Goal: Task Accomplishment & Management: Manage account settings

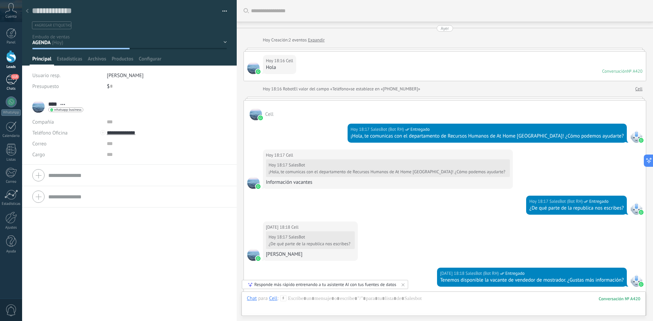
scroll to position [10, 0]
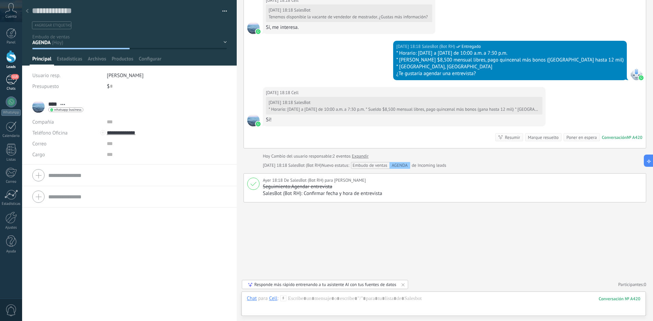
click at [5, 85] on link "115 Chats" at bounding box center [11, 83] width 22 height 16
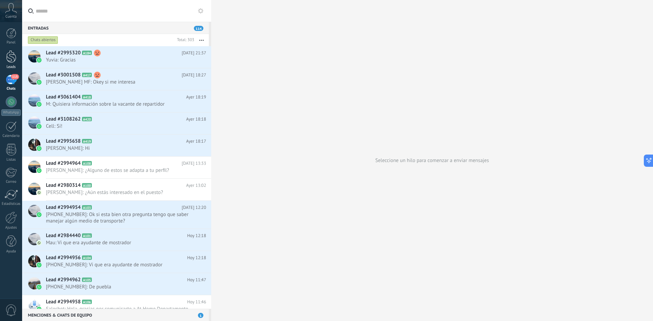
click at [12, 62] on div at bounding box center [11, 56] width 10 height 13
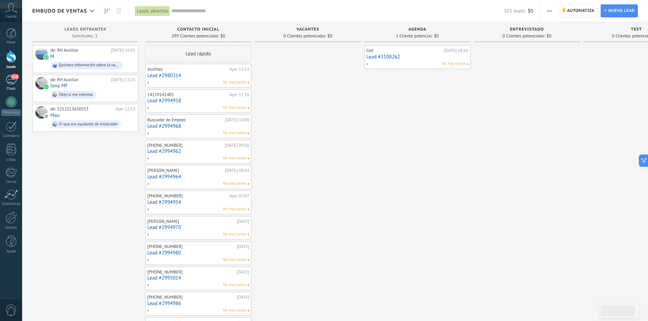
click at [12, 80] on div "115" at bounding box center [11, 80] width 11 height 10
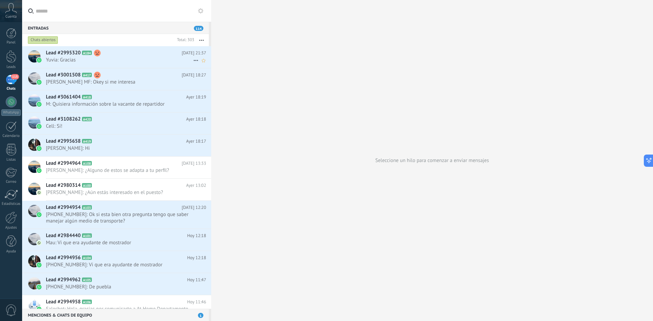
click at [193, 60] on icon at bounding box center [196, 60] width 8 height 8
click at [159, 61] on div at bounding box center [326, 160] width 653 height 321
click at [58, 58] on span "Yuvia: Gracias" at bounding box center [119, 60] width 147 height 6
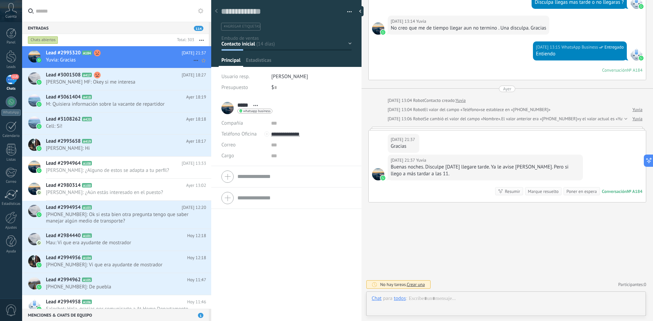
scroll to position [10, 0]
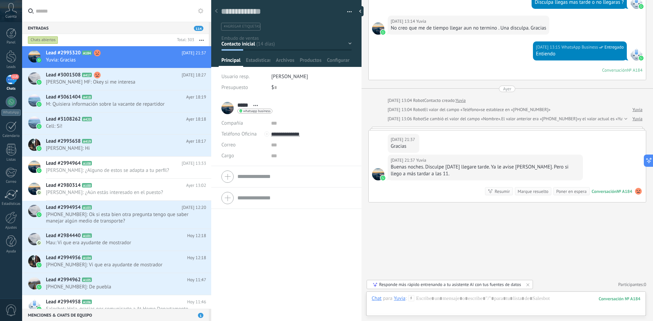
click at [520, 192] on div "Marque resuelto" at bounding box center [533, 191] width 31 height 6
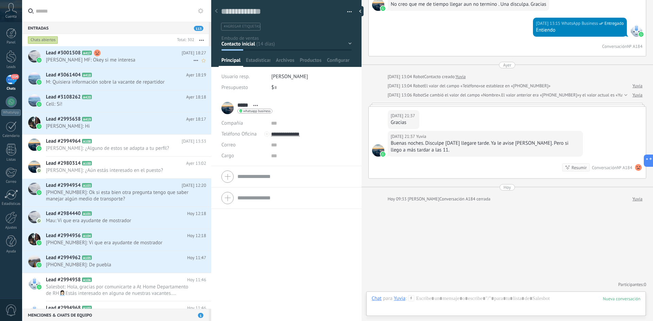
click at [142, 60] on span "[PERSON_NAME] MF: Okey si me interesa" at bounding box center [119, 60] width 147 height 6
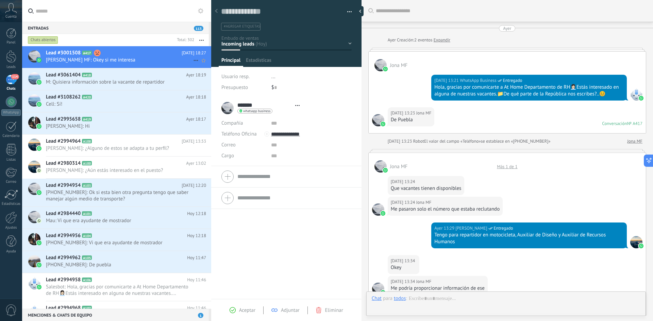
type textarea "**********"
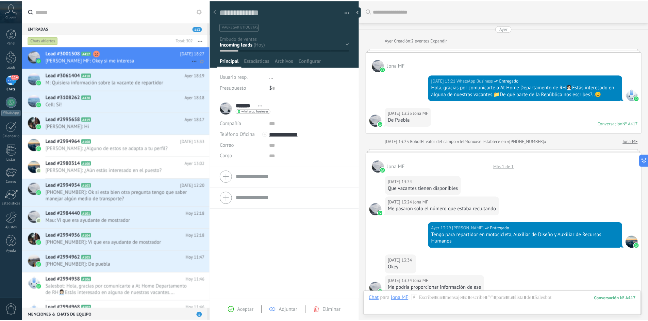
scroll to position [422, 0]
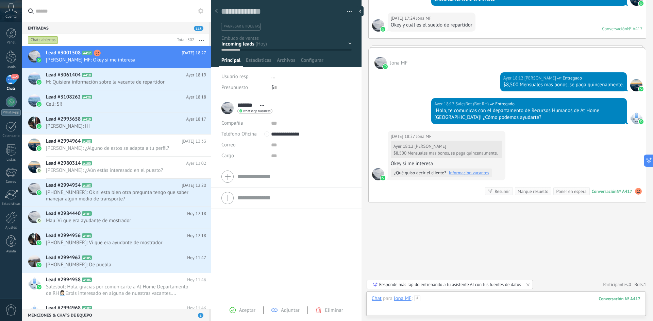
click at [446, 301] on div at bounding box center [506, 305] width 269 height 20
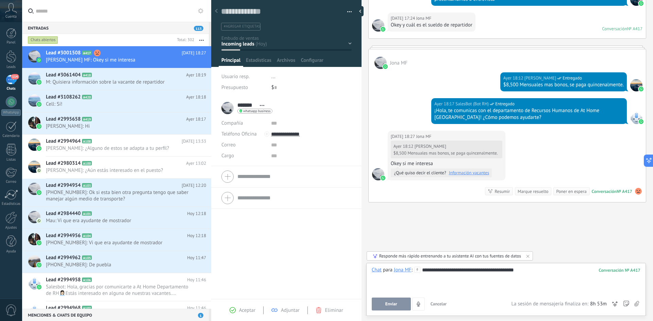
click at [444, 270] on div "**********" at bounding box center [506, 280] width 269 height 26
drag, startPoint x: 14, startPoint y: 83, endPoint x: 12, endPoint y: 75, distance: 8.0
click at [14, 83] on div "114" at bounding box center [11, 80] width 11 height 10
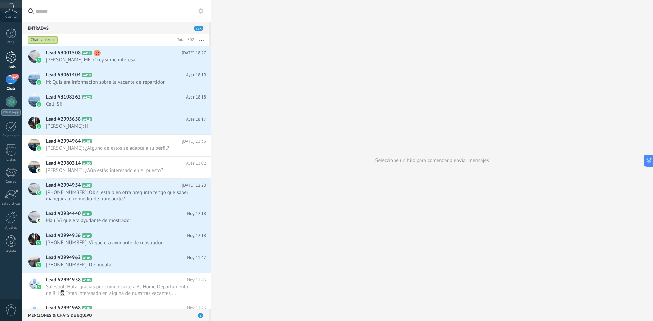
click at [13, 54] on div at bounding box center [11, 56] width 10 height 13
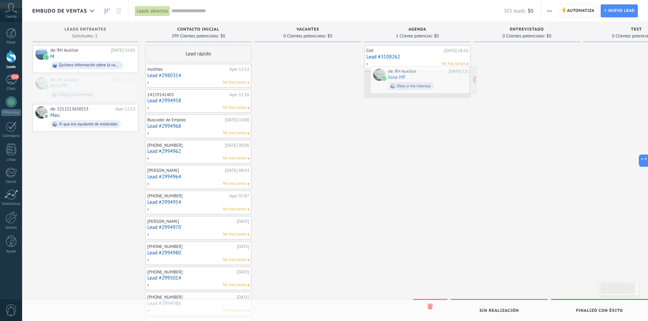
drag, startPoint x: 88, startPoint y: 85, endPoint x: 424, endPoint y: 77, distance: 336.4
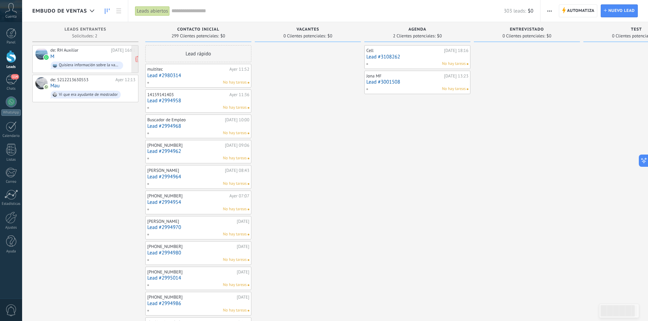
click at [65, 55] on div "de: RH Auxiliar Ayer 16:01 M Quisiera información sobre la vacante de repartidor" at bounding box center [92, 59] width 85 height 23
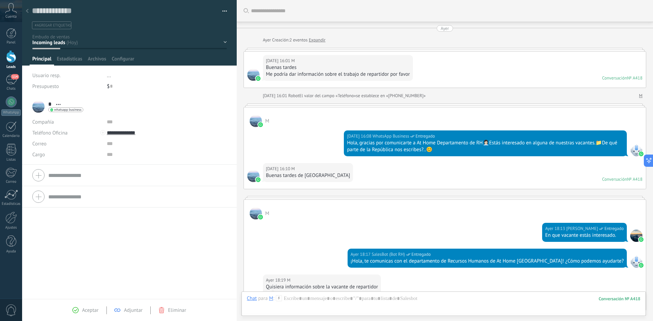
scroll to position [108, 0]
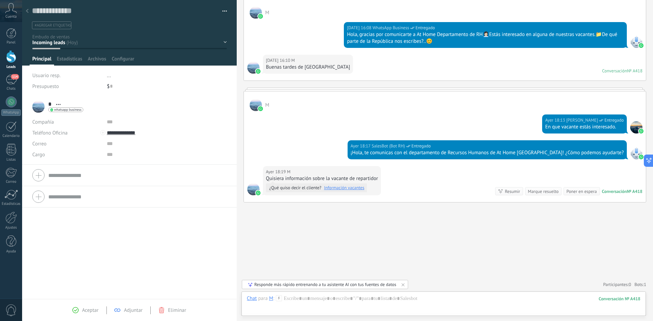
click at [337, 189] on link "Información vacantes" at bounding box center [344, 188] width 40 height 7
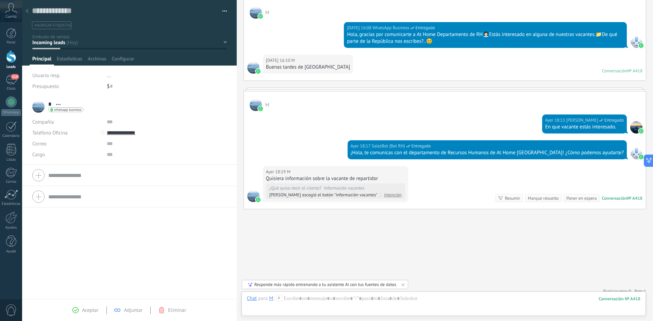
scroll to position [148, 0]
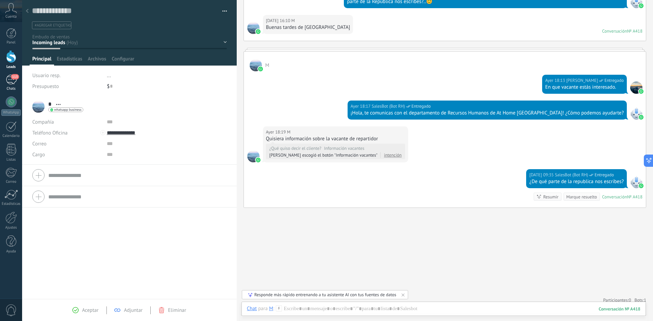
click at [15, 82] on div "113" at bounding box center [11, 80] width 11 height 10
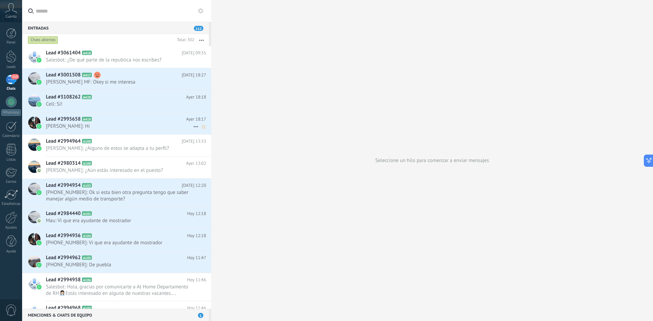
click at [109, 124] on span "[PERSON_NAME]: Hi" at bounding box center [119, 126] width 147 height 6
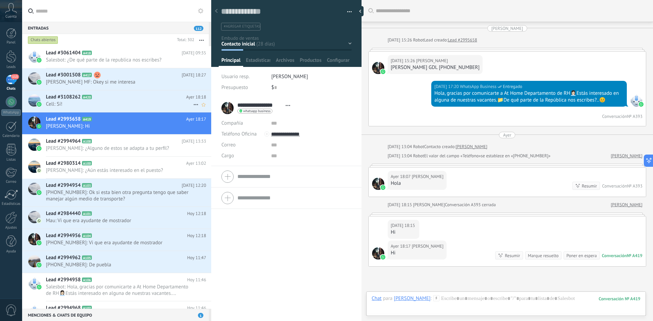
scroll to position [64, 0]
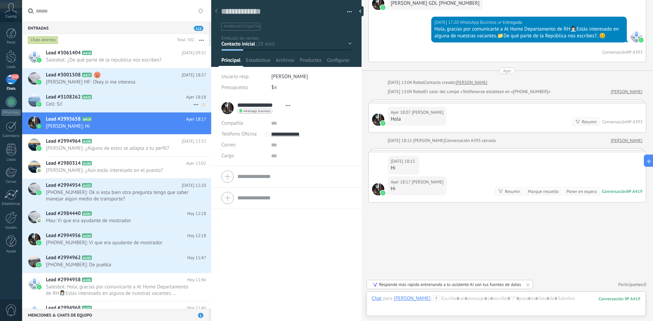
click at [109, 106] on span "Cell: Sí!" at bounding box center [119, 104] width 147 height 6
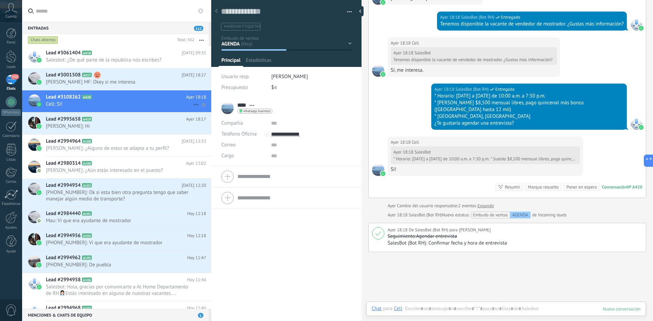
scroll to position [10, 0]
click at [136, 215] on h2 "Lead #2984440 A101" at bounding box center [116, 213] width 141 height 7
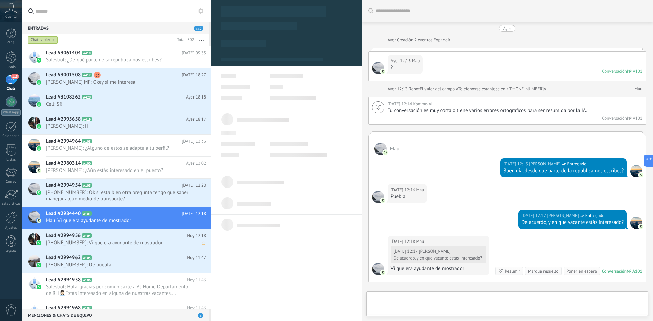
type textarea "**********"
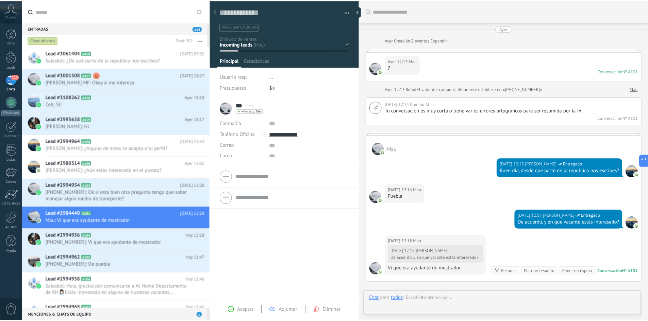
scroll to position [10, 0]
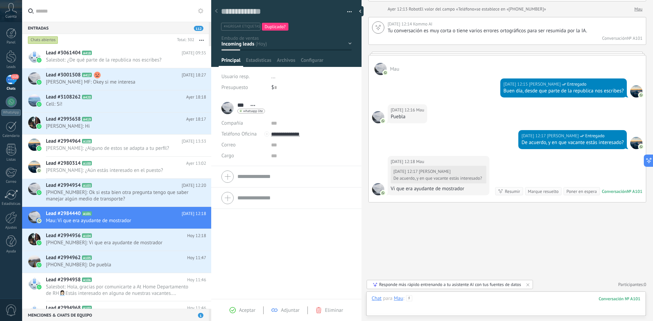
click at [436, 301] on div at bounding box center [506, 305] width 269 height 20
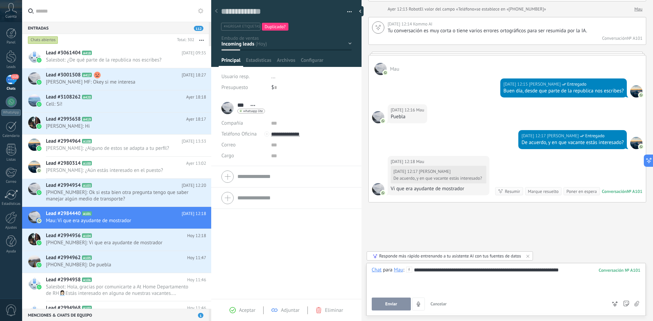
click at [401, 308] on button "Enviar" at bounding box center [391, 304] width 39 height 13
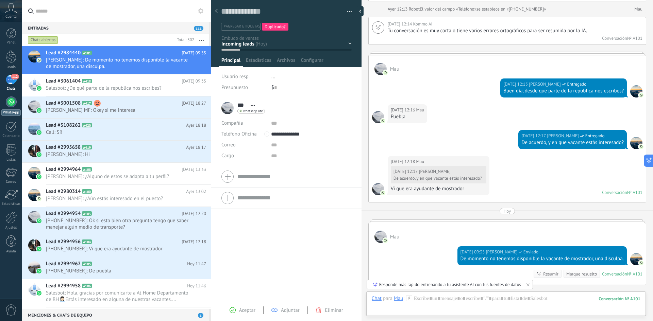
click at [9, 109] on link "WhatsApp" at bounding box center [11, 106] width 22 height 19
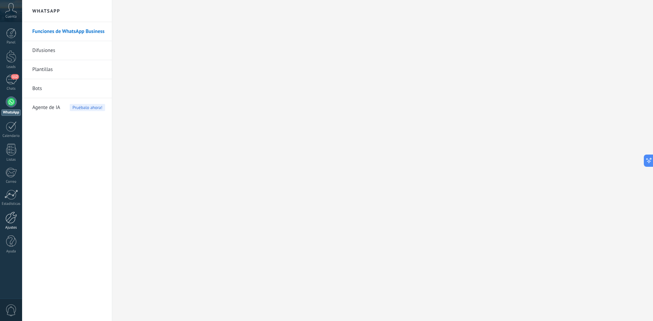
click at [12, 218] on div at bounding box center [11, 218] width 12 height 12
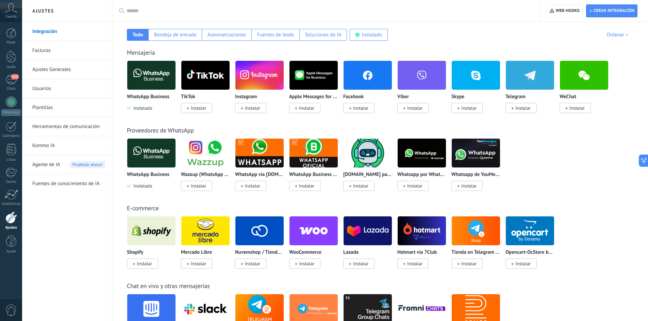
scroll to position [136, 0]
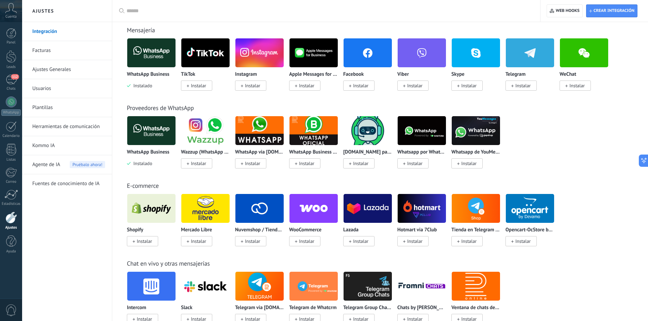
click at [200, 241] on span "Instalar" at bounding box center [198, 241] width 15 height 6
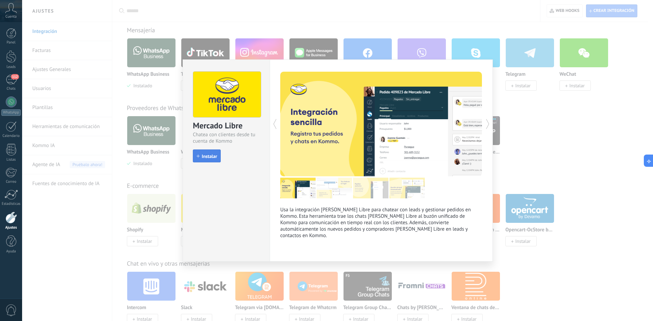
click at [207, 156] on span "Instalar" at bounding box center [209, 156] width 15 height 5
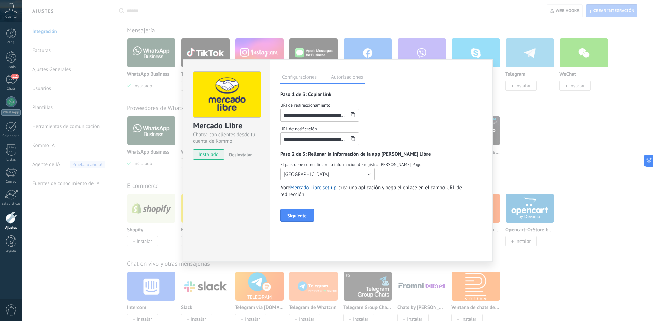
click at [314, 174] on button "[GEOGRAPHIC_DATA]" at bounding box center [327, 174] width 95 height 12
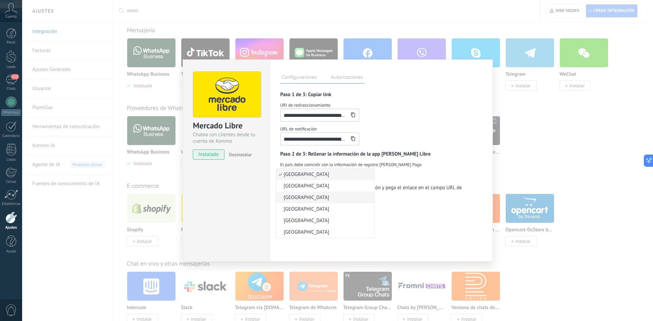
click at [310, 196] on span "[GEOGRAPHIC_DATA]" at bounding box center [324, 197] width 96 height 6
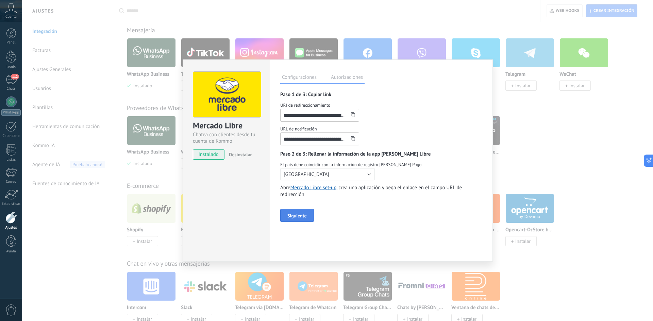
click at [295, 217] on span "Siguiente" at bounding box center [296, 216] width 19 height 5
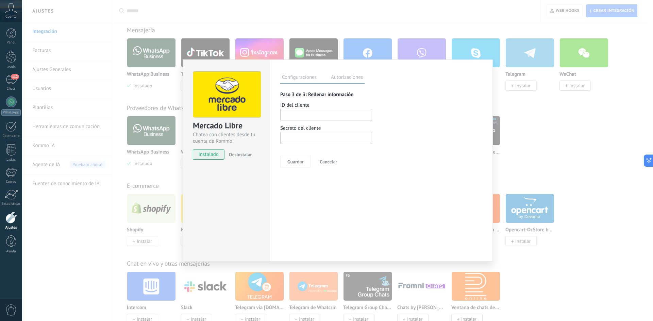
click at [348, 77] on label "Autorizaciones" at bounding box center [346, 78] width 35 height 10
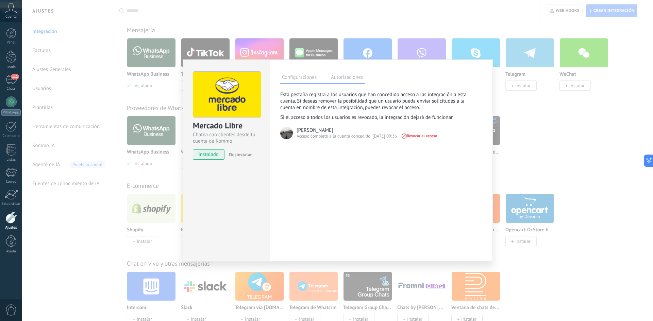
click at [302, 78] on label "Configuraciones" at bounding box center [299, 78] width 38 height 10
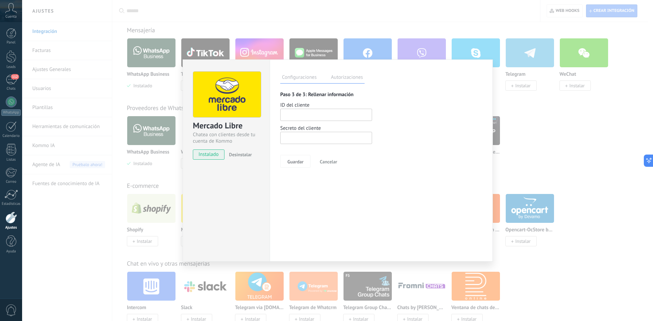
click at [335, 161] on span "Cancelar" at bounding box center [328, 161] width 17 height 5
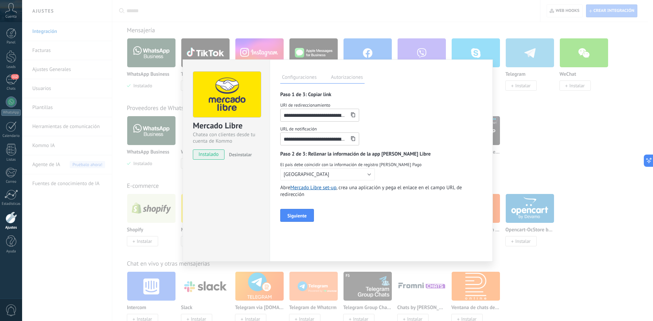
click at [543, 126] on div "**********" at bounding box center [337, 160] width 631 height 321
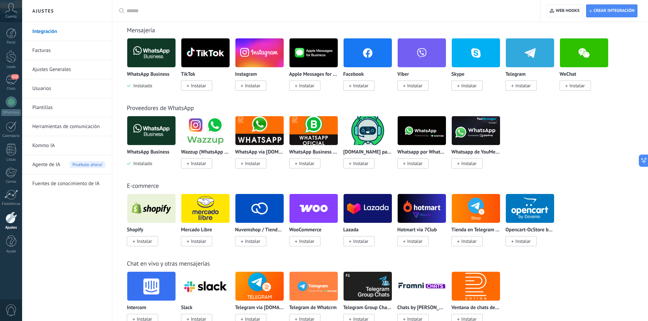
click at [200, 243] on span "Instalar" at bounding box center [198, 241] width 15 height 6
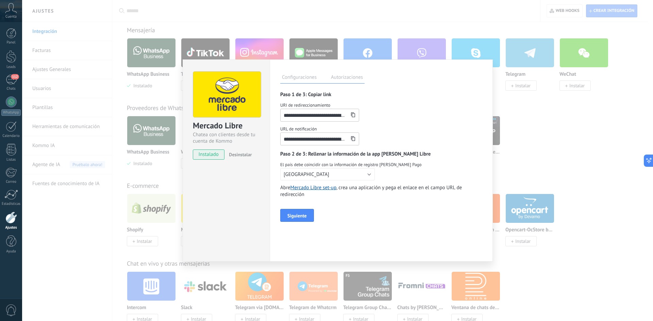
click at [100, 235] on div "**********" at bounding box center [337, 160] width 631 height 321
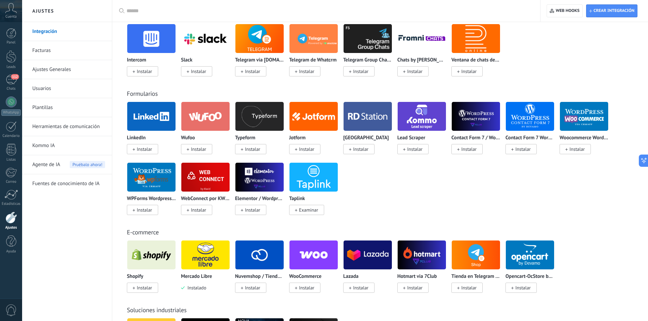
click at [251, 290] on span "Instalar" at bounding box center [252, 288] width 15 height 6
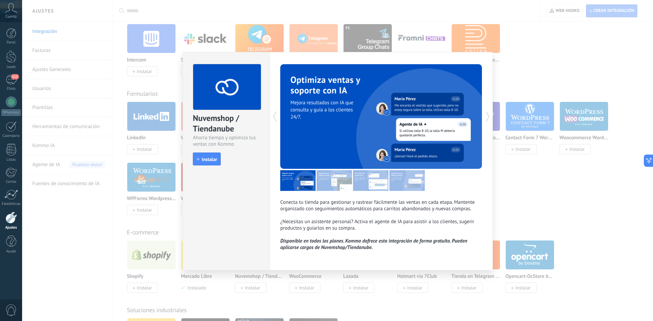
click at [213, 159] on span "Instalar" at bounding box center [209, 159] width 15 height 5
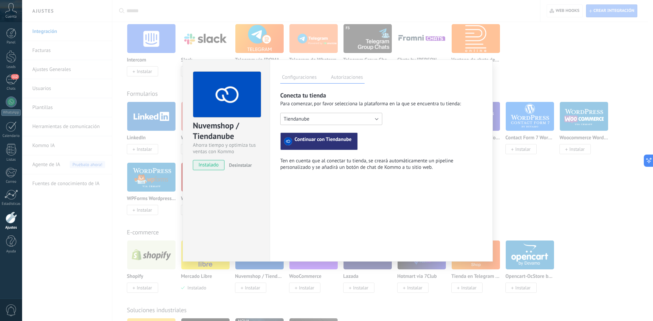
click at [346, 122] on button "Tiendanube" at bounding box center [331, 119] width 102 height 12
click at [342, 131] on span "Tiendanube" at bounding box center [328, 131] width 104 height 6
click at [327, 145] on span "Continuar con Tiendanube" at bounding box center [322, 141] width 57 height 8
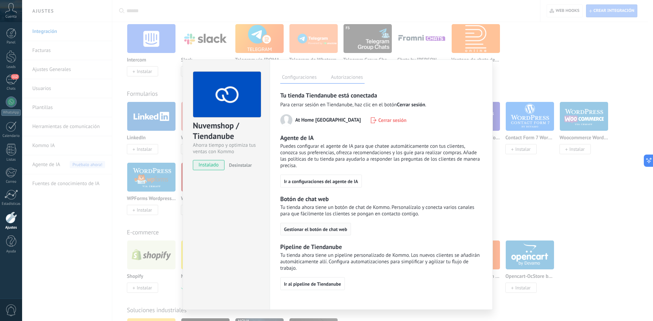
click at [324, 229] on span "Gestionar el botón de chat web" at bounding box center [315, 229] width 63 height 5
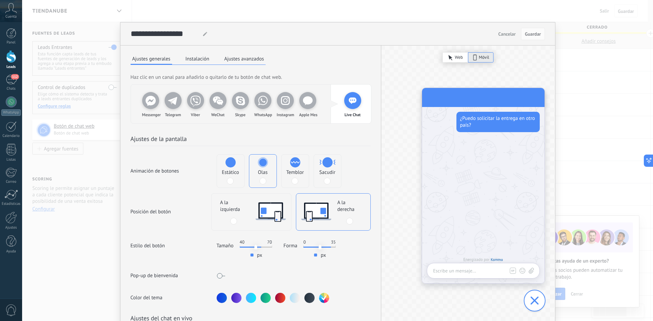
click at [235, 299] on div at bounding box center [236, 298] width 10 height 10
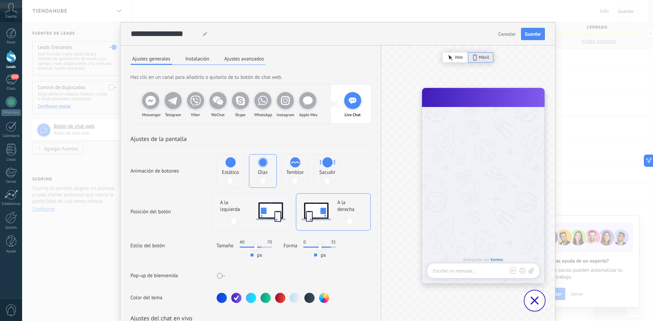
click at [452, 57] on div "Web" at bounding box center [455, 57] width 26 height 10
click at [471, 54] on div "Móvil" at bounding box center [481, 57] width 26 height 10
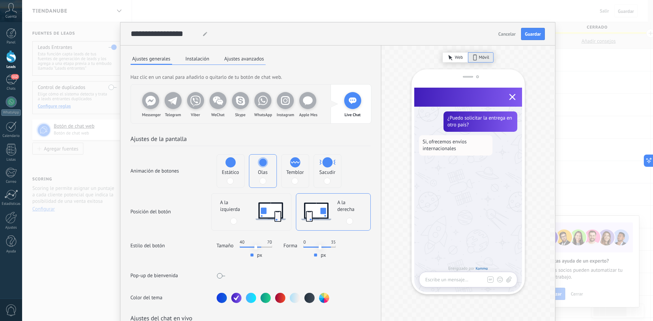
click at [461, 57] on span "Web" at bounding box center [459, 57] width 8 height 7
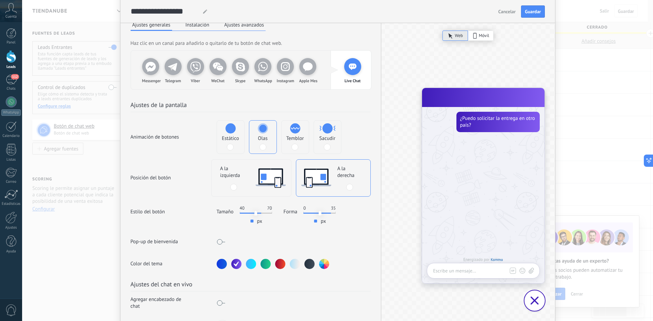
scroll to position [68, 0]
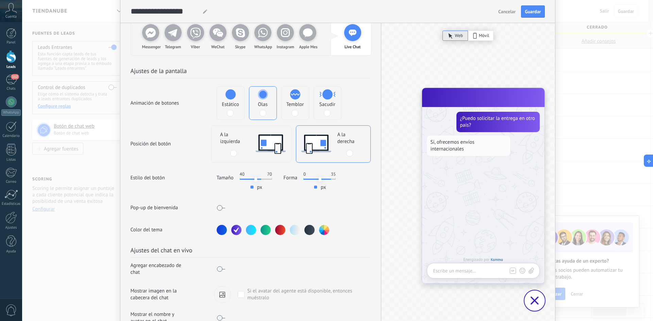
click at [326, 227] on button "button" at bounding box center [324, 230] width 10 height 10
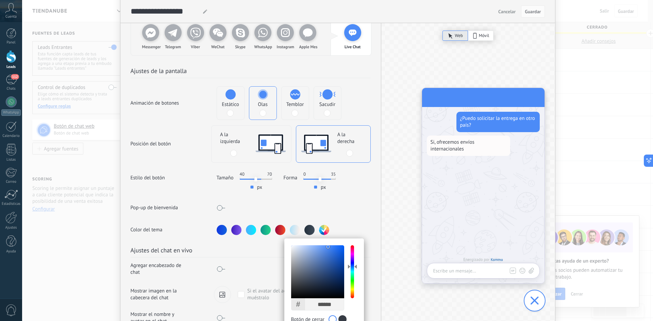
click at [347, 230] on div "Color del tema # ****** R ** G *** B *** H *** S ** B ** OK Botón de cerrar" at bounding box center [251, 230] width 240 height 10
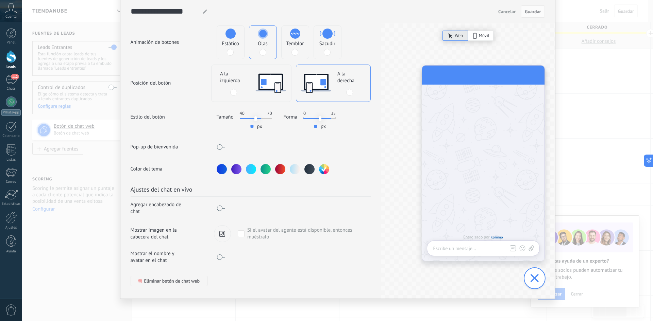
scroll to position [0, 0]
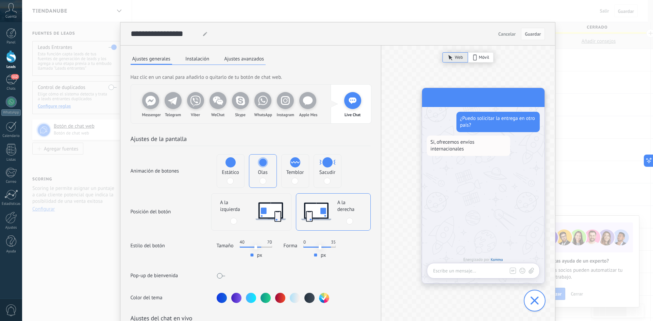
click at [237, 301] on div at bounding box center [236, 298] width 10 height 10
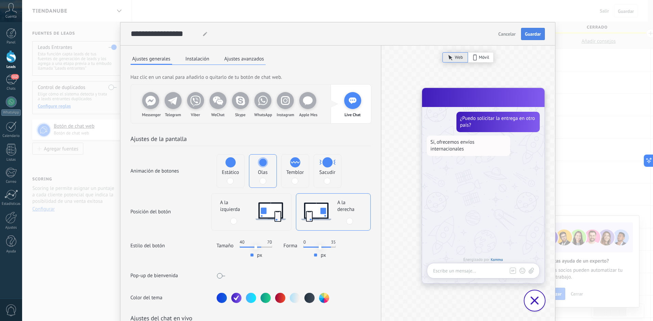
click at [533, 32] on span "Guardar" at bounding box center [533, 34] width 16 height 5
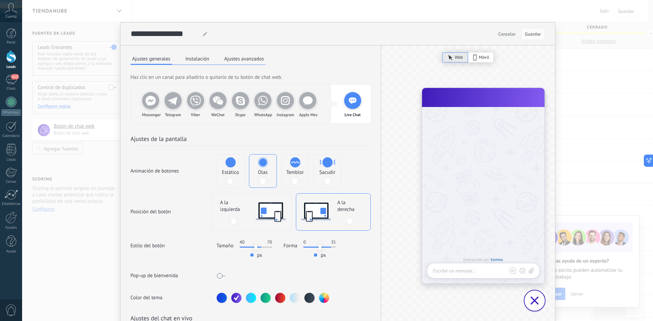
click at [538, 296] on div at bounding box center [534, 301] width 20 height 20
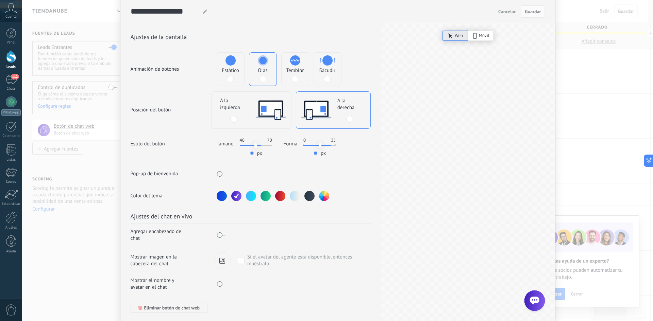
scroll to position [134, 0]
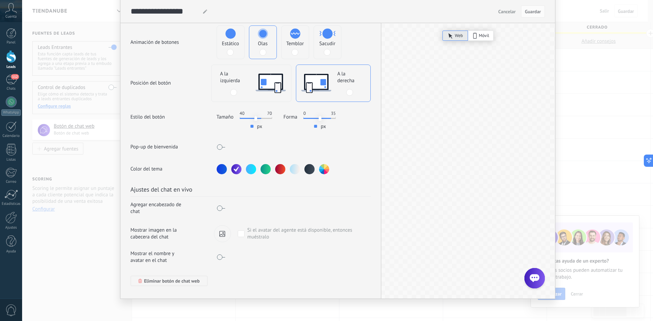
click at [538, 277] on div at bounding box center [534, 278] width 20 height 20
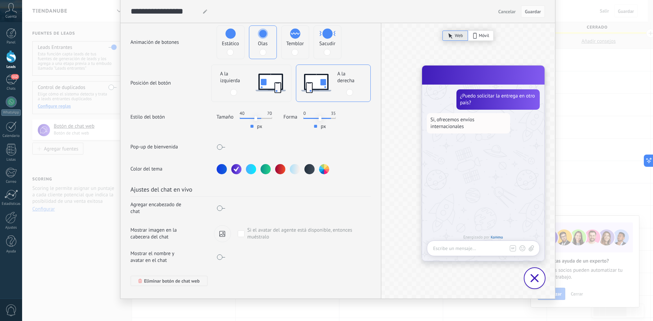
click at [538, 279] on div at bounding box center [534, 278] width 20 height 20
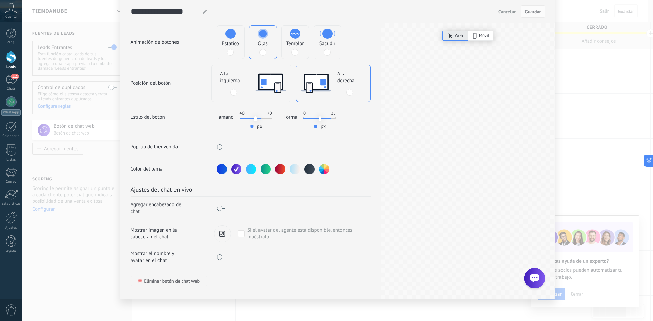
click at [263, 79] on use at bounding box center [271, 82] width 30 height 19
click at [534, 14] on span "Guardar" at bounding box center [533, 11] width 16 height 5
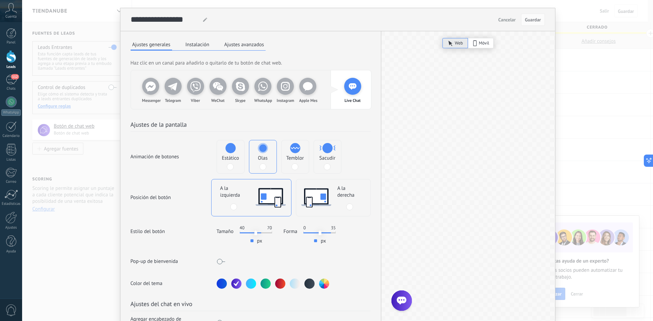
scroll to position [0, 0]
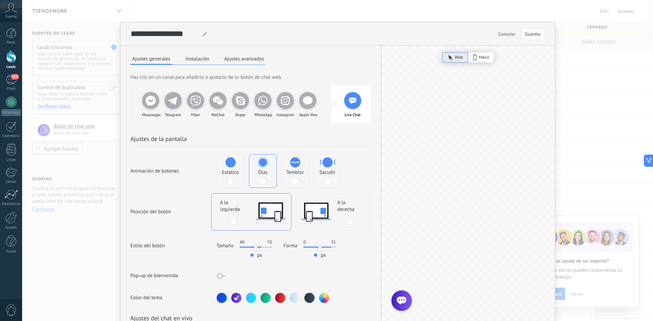
click at [184, 57] on button "Instalación" at bounding box center [197, 59] width 27 height 10
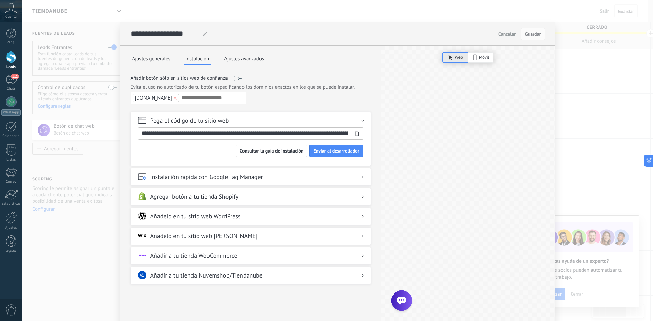
click at [251, 283] on div "Añadir a tu tienda Nuvemshop/Tiendanube" at bounding box center [251, 274] width 240 height 15
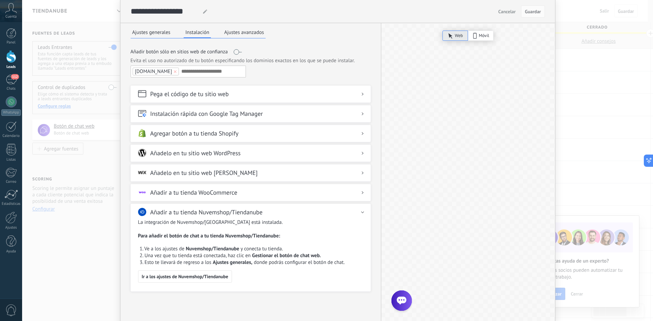
scroll to position [58, 0]
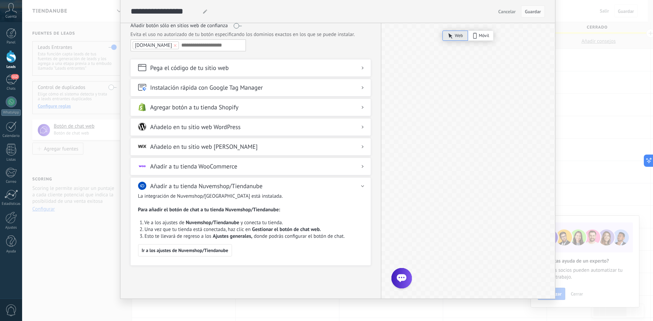
click at [292, 73] on div "Pega el código de tu sitio web" at bounding box center [251, 67] width 240 height 15
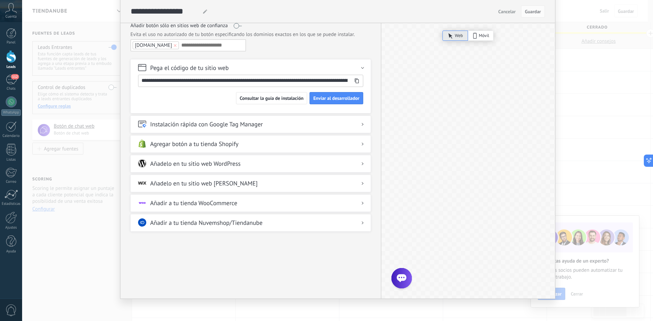
click at [359, 70] on div at bounding box center [362, 68] width 8 height 9
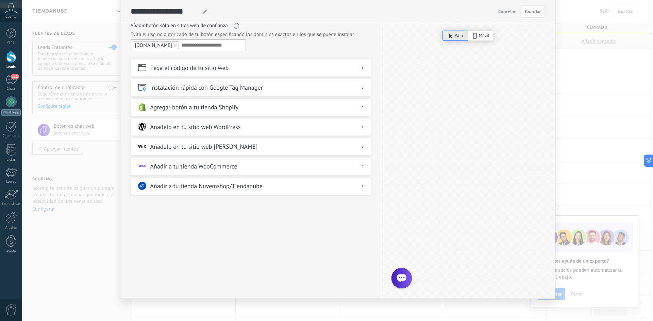
click at [372, 197] on div "**********" at bounding box center [250, 112] width 260 height 185
click at [354, 191] on div "Añadir a tu tienda Nuvemshop/Tiendanube" at bounding box center [251, 185] width 240 height 15
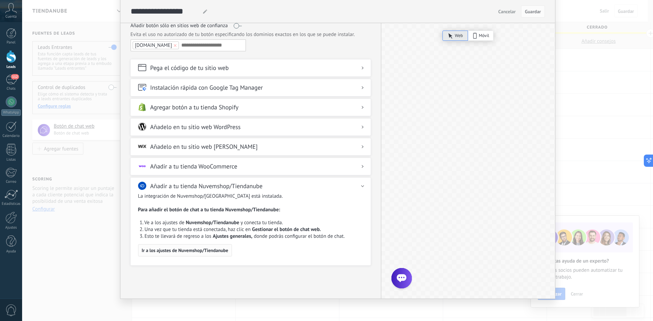
click at [175, 253] on span "Ir a los ajustes de Nuvemshop/Tiendanube" at bounding box center [185, 250] width 86 height 5
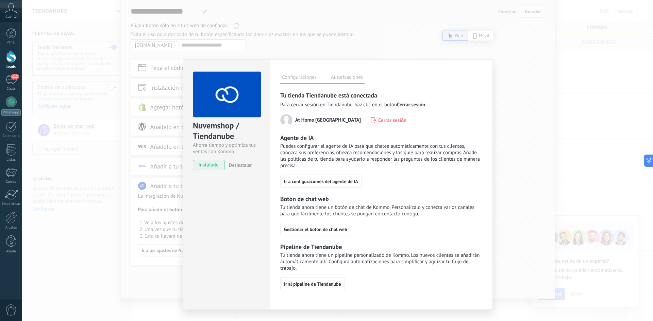
click at [151, 251] on div "Nuvemshop / Tiendanube Ahorra tiempo y optimiza tus ventas con Kommo instalado …" at bounding box center [337, 160] width 631 height 321
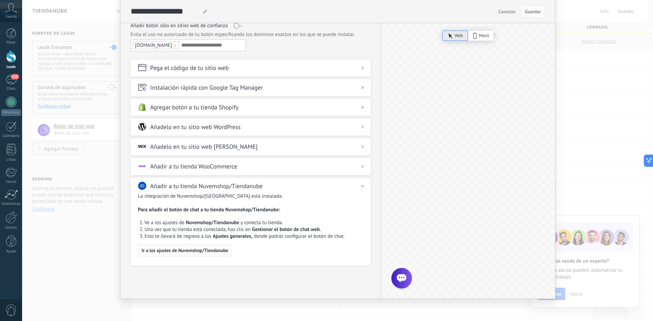
click at [214, 253] on span "Ir a los ajustes de Nuvemshop/Tiendanube" at bounding box center [185, 250] width 86 height 5
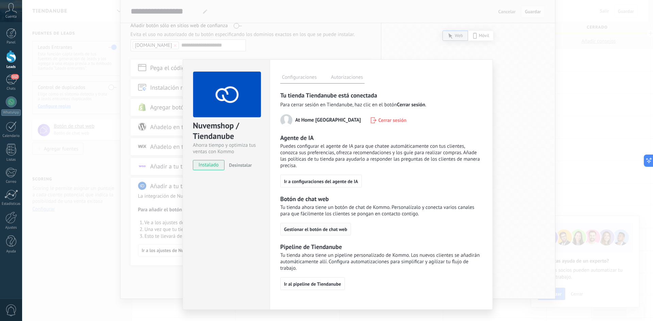
click at [323, 226] on button "Gestionar el botón de chat web" at bounding box center [315, 229] width 71 height 13
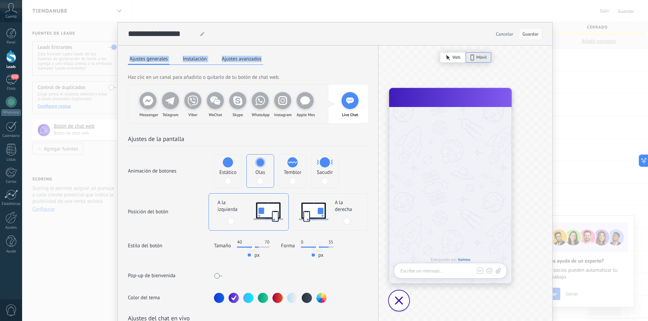
drag, startPoint x: 277, startPoint y: 46, endPoint x: 285, endPoint y: 24, distance: 22.3
click at [285, 24] on div "**********" at bounding box center [335, 224] width 435 height 405
drag, startPoint x: 288, startPoint y: 28, endPoint x: 225, endPoint y: 33, distance: 63.4
click at [225, 33] on div "**********" at bounding box center [335, 33] width 435 height 23
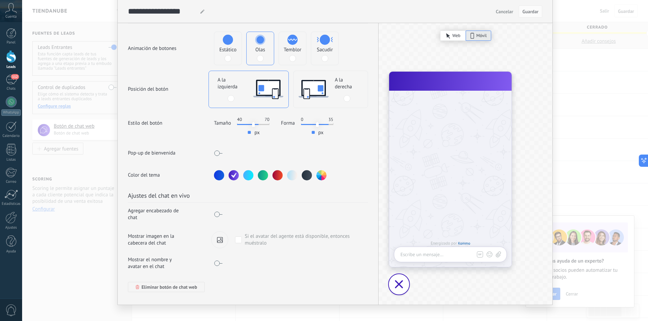
scroll to position [134, 0]
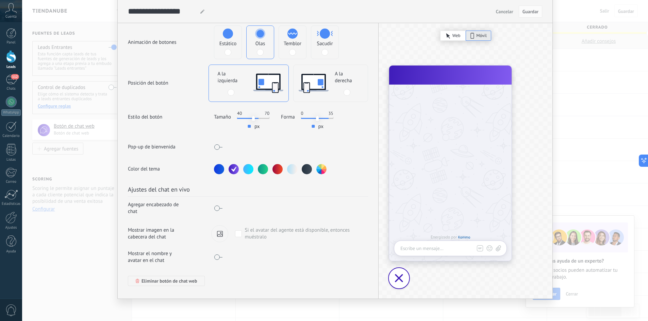
click at [215, 255] on span at bounding box center [218, 257] width 9 height 5
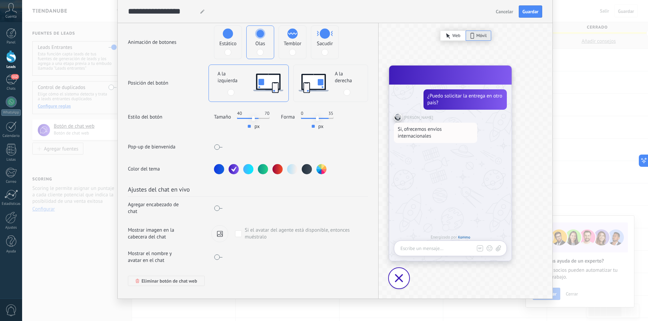
click at [217, 255] on span at bounding box center [218, 257] width 9 height 5
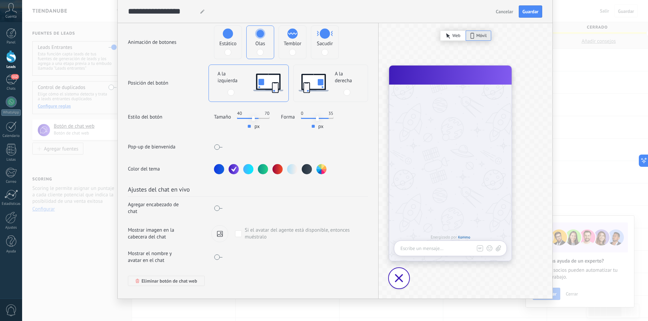
click at [217, 255] on span at bounding box center [218, 257] width 9 height 5
click at [217, 206] on span at bounding box center [218, 208] width 9 height 5
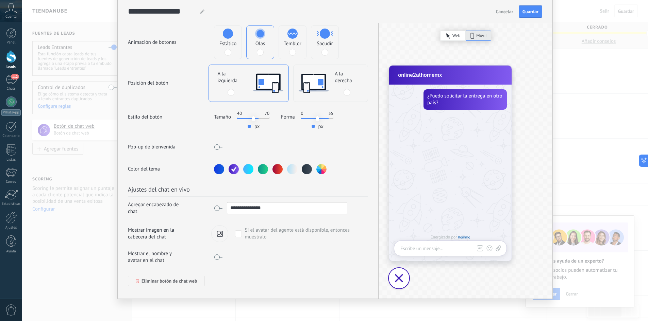
click at [217, 206] on span at bounding box center [218, 208] width 9 height 5
click at [235, 231] on span at bounding box center [238, 234] width 7 height 7
click at [293, 167] on div at bounding box center [292, 169] width 10 height 10
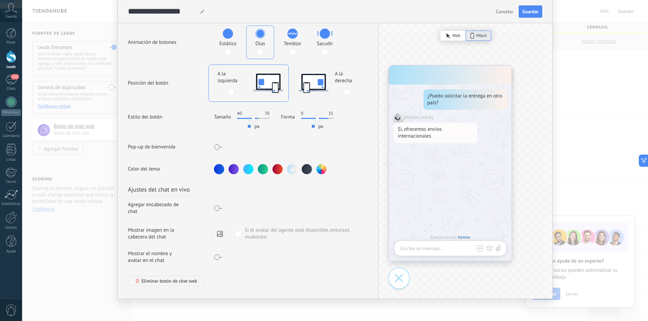
click at [317, 164] on button "button" at bounding box center [321, 169] width 10 height 10
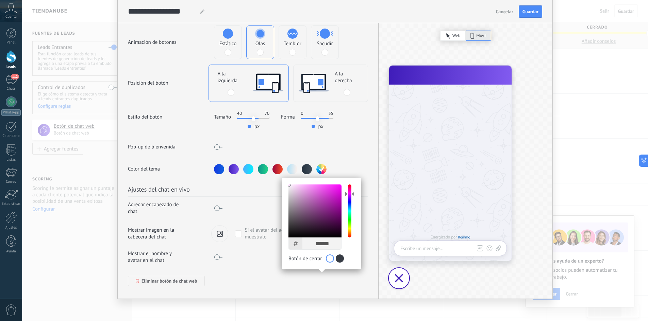
click at [352, 192] on div at bounding box center [353, 194] width 2 height 4
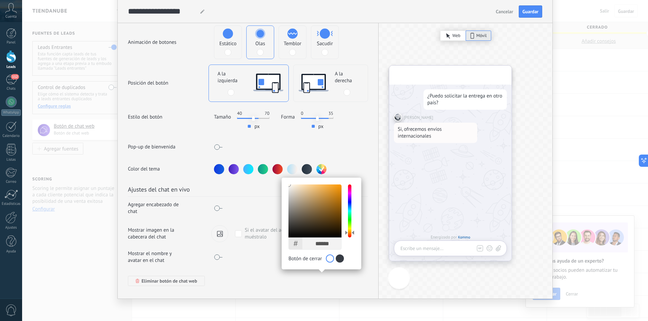
drag, startPoint x: 351, startPoint y: 189, endPoint x: 348, endPoint y: 227, distance: 37.5
click at [348, 231] on div at bounding box center [349, 232] width 9 height 2
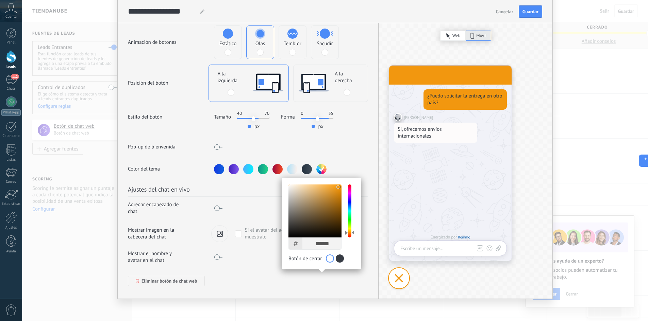
type input "******"
drag, startPoint x: 289, startPoint y: 181, endPoint x: 338, endPoint y: 181, distance: 49.0
click at [338, 185] on div at bounding box center [339, 187] width 4 height 4
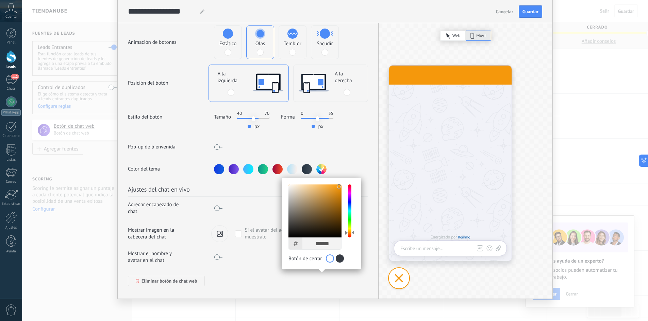
click at [346, 268] on div "Ajustes del chat en vivo Agregar encabezado de chat Mostrar imagen en la cabece…" at bounding box center [248, 236] width 260 height 124
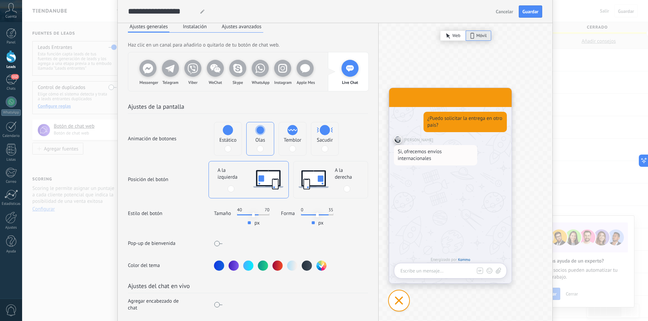
scroll to position [0, 0]
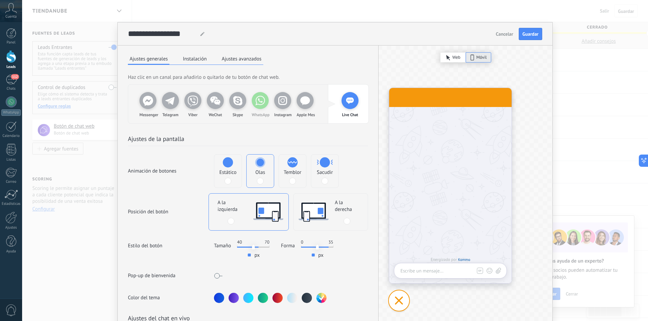
click at [261, 104] on use at bounding box center [260, 101] width 10 height 10
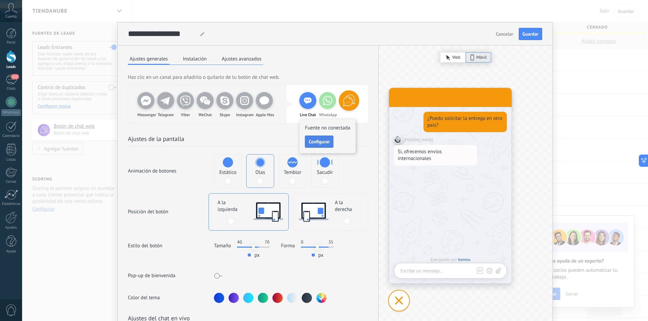
click at [314, 142] on span "Configurar" at bounding box center [318, 141] width 21 height 5
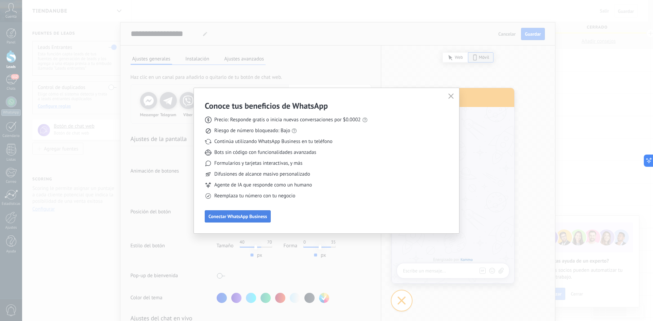
click at [252, 218] on span "Conectar WhatsApp Business" at bounding box center [237, 216] width 58 height 5
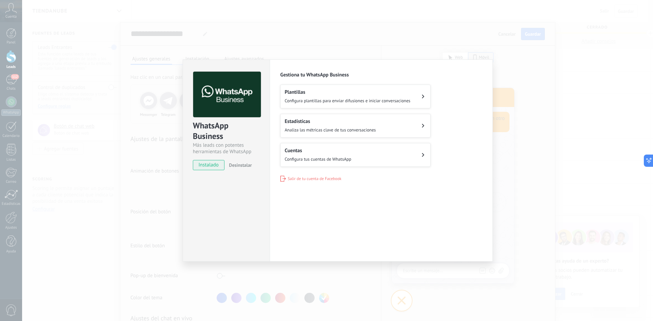
click at [318, 159] on span "Configura tus cuentas de WhatsApp" at bounding box center [318, 159] width 67 height 6
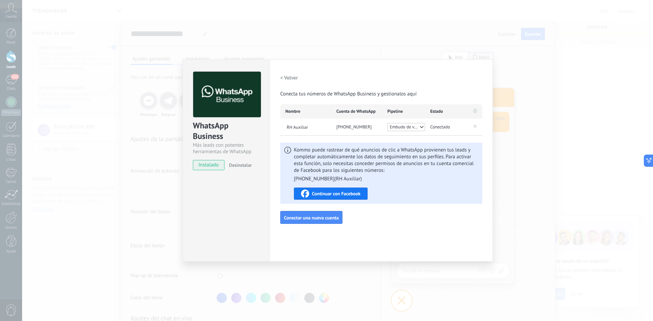
click at [414, 127] on span "Embudo de ventas" at bounding box center [404, 127] width 29 height 7
click at [418, 126] on span "Embudo de ventas" at bounding box center [404, 127] width 29 height 7
click at [411, 148] on span "Tiendanube" at bounding box center [406, 148] width 38 height 7
click at [402, 126] on span "Tiendanube" at bounding box center [401, 127] width 22 height 7
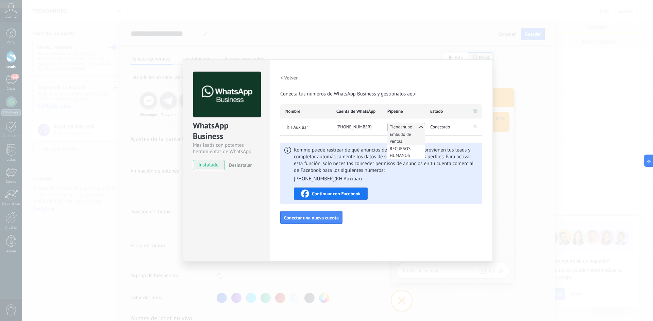
click at [400, 141] on span "Embudo de ventas" at bounding box center [406, 138] width 38 height 14
click at [224, 206] on div "WhatsApp Business Más leads con potentes herramientas de WhatsApp instalado Des…" at bounding box center [226, 161] width 87 height 202
click at [429, 299] on div "WhatsApp Business Más leads con potentes herramientas de WhatsApp instalado Des…" at bounding box center [337, 160] width 631 height 321
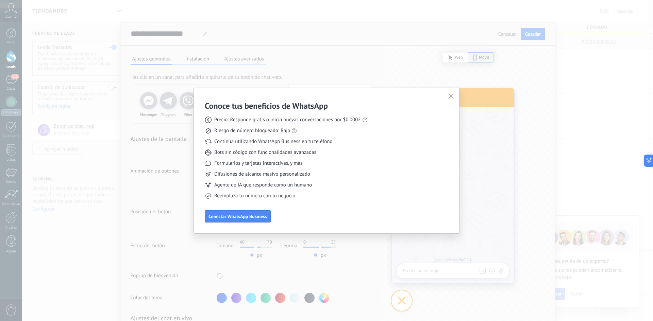
click at [452, 96] on icon "button" at bounding box center [450, 96] width 5 height 5
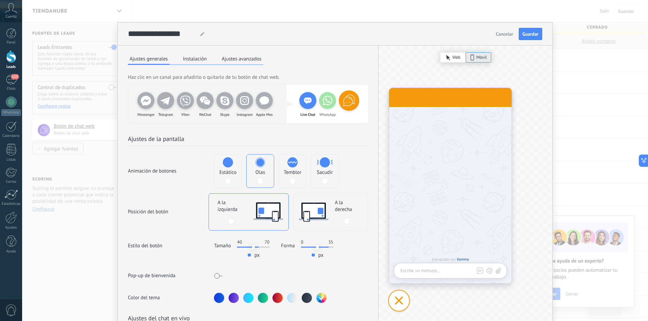
click at [354, 105] on icon at bounding box center [349, 100] width 16 height 16
click at [348, 104] on icon at bounding box center [349, 100] width 16 height 16
click at [304, 103] on icon at bounding box center [308, 101] width 8 height 6
click at [308, 103] on icon at bounding box center [308, 101] width 8 height 6
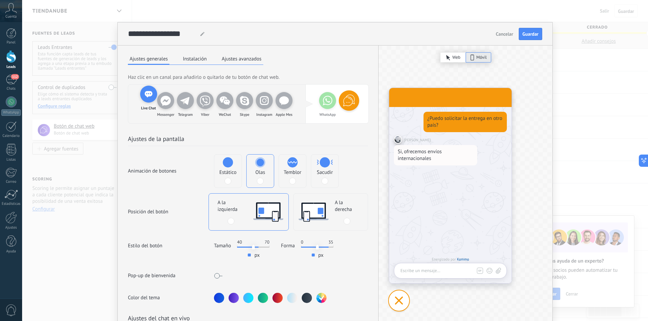
drag, startPoint x: 308, startPoint y: 103, endPoint x: 151, endPoint y: 99, distance: 157.1
click at [151, 99] on div "Messenger Telegram Viber WeChat Skype Instagram Apple Mes Live Chat WhatsApp" at bounding box center [248, 104] width 240 height 39
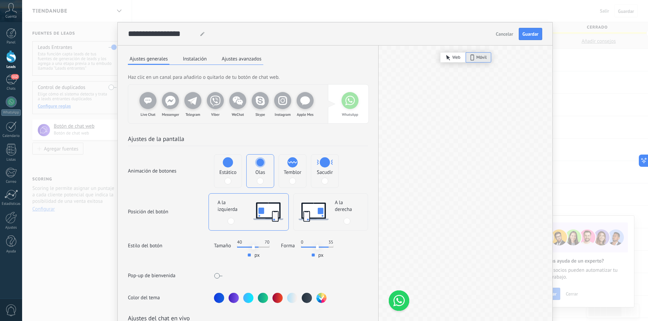
click at [288, 139] on h2 "Ajustes de la pantalla" at bounding box center [248, 141] width 240 height 12
drag, startPoint x: 142, startPoint y: 104, endPoint x: 346, endPoint y: 103, distance: 204.0
click at [346, 103] on div "Live Chat Messenger Telegram Viber WeChat Skype Instagram Apple Mes WhatsApp" at bounding box center [248, 104] width 240 height 39
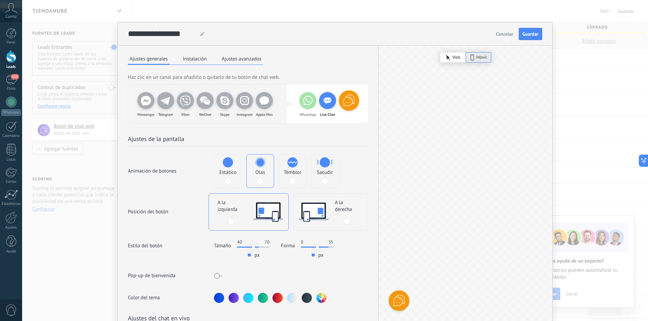
click at [332, 136] on h2 "Ajustes de la pantalla" at bounding box center [248, 141] width 240 height 12
click at [250, 59] on button "Ajustes avanzados" at bounding box center [241, 59] width 43 height 10
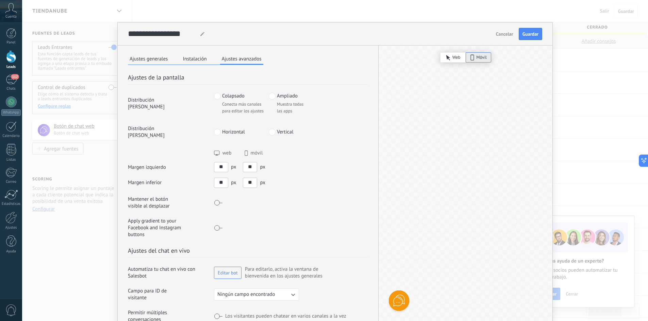
click at [522, 41] on div "**********" at bounding box center [335, 33] width 435 height 23
click at [526, 36] on span "Guardar" at bounding box center [530, 34] width 16 height 5
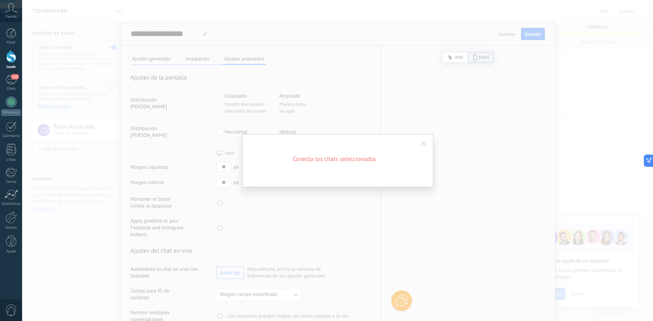
click at [423, 144] on span at bounding box center [424, 143] width 4 height 5
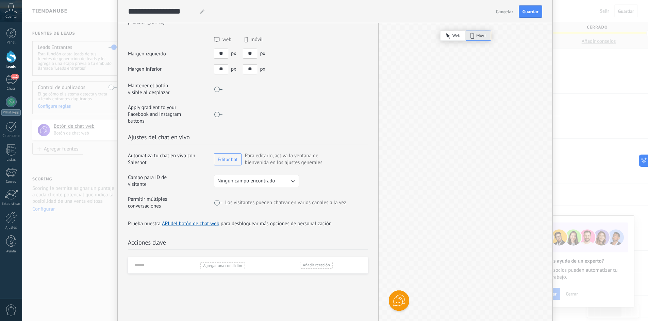
scroll to position [144, 0]
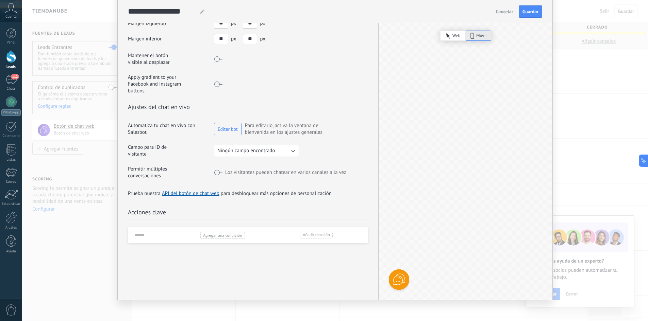
click at [254, 148] on span "Ningún campo encontrado" at bounding box center [245, 151] width 57 height 7
click at [252, 148] on li "Ningún campo encontrado" at bounding box center [254, 151] width 89 height 12
click at [251, 148] on button "Ningún campo encontrado" at bounding box center [256, 151] width 85 height 12
click at [278, 148] on li "Ningún campo encontrado" at bounding box center [254, 151] width 89 height 12
click at [294, 148] on icon "button" at bounding box center [292, 151] width 7 height 7
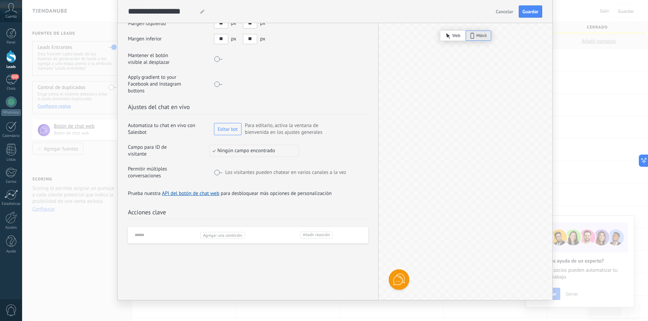
click at [213, 232] on div "Agregar una condición" at bounding box center [222, 235] width 45 height 7
click at [213, 234] on div "Tiempo en el sitio" at bounding box center [231, 237] width 54 height 6
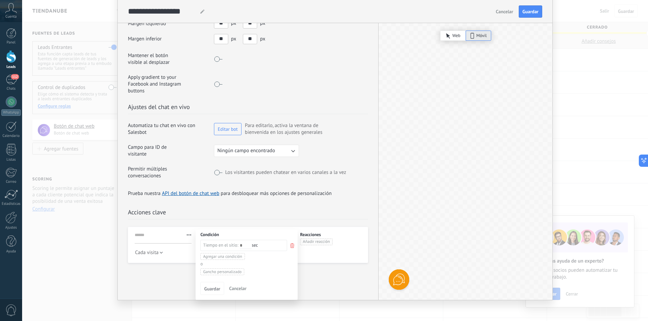
click at [312, 240] on span "Añadir reacción" at bounding box center [316, 242] width 27 height 5
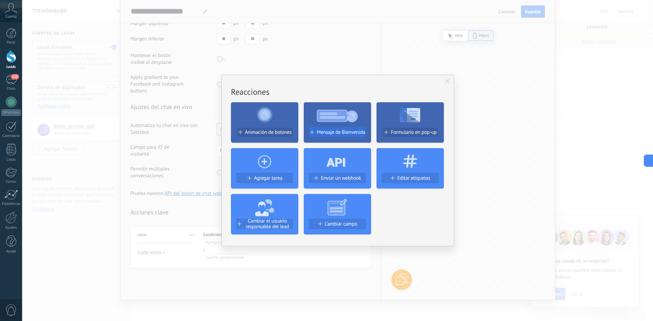
click at [319, 134] on span "Mensaje de Bienvenida" at bounding box center [341, 133] width 48 height 6
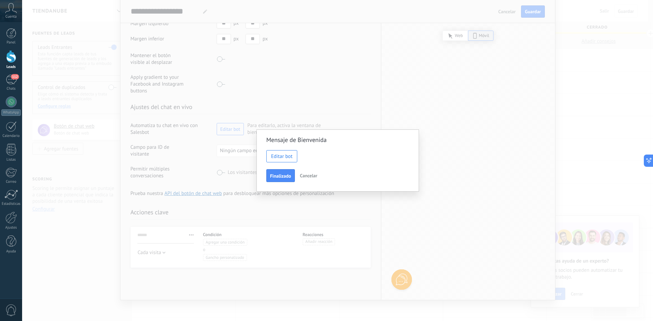
click at [284, 157] on span "Editar bot" at bounding box center [281, 156] width 21 height 5
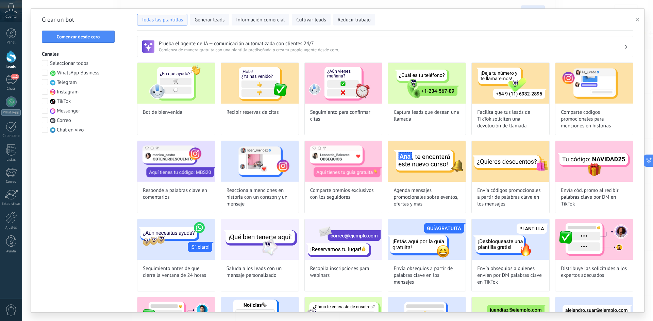
click at [44, 129] on span at bounding box center [45, 130] width 6 height 6
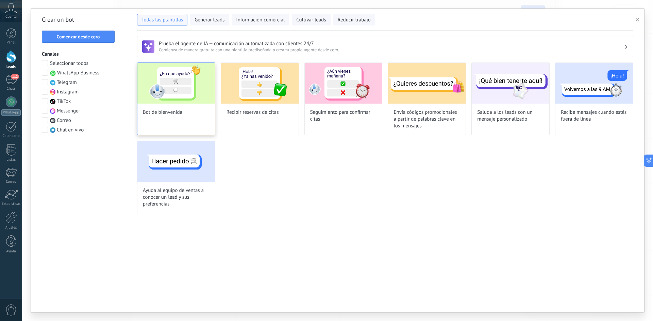
click at [171, 118] on div "Bot de bienvenida" at bounding box center [176, 99] width 78 height 73
type input "**********"
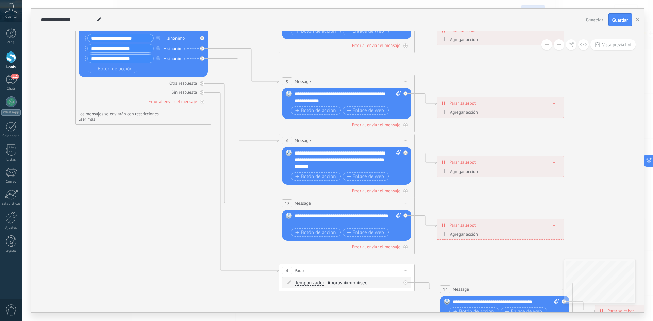
drag, startPoint x: 426, startPoint y: 196, endPoint x: 252, endPoint y: 101, distance: 198.3
click at [252, 101] on icon at bounding box center [362, 160] width 1060 height 687
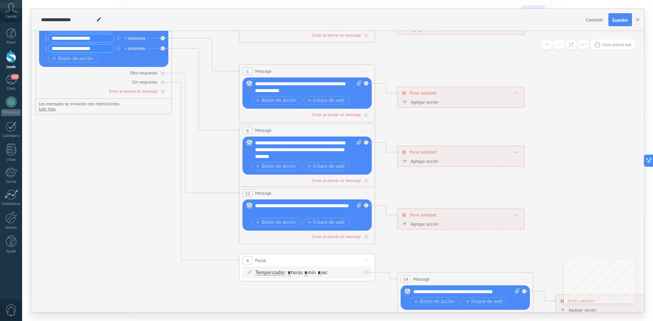
drag, startPoint x: 437, startPoint y: 132, endPoint x: 384, endPoint y: 95, distance: 64.2
click at [385, 98] on icon at bounding box center [323, 150] width 1060 height 687
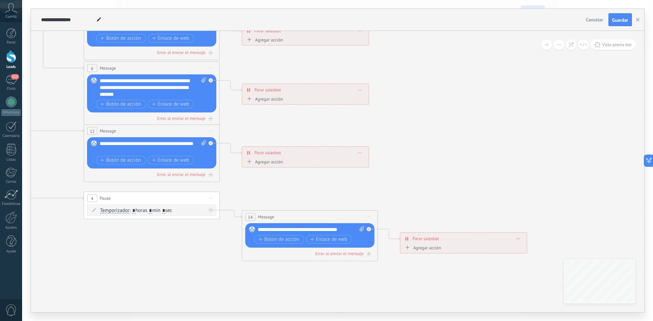
drag, startPoint x: 439, startPoint y: 227, endPoint x: 280, endPoint y: 184, distance: 164.1
click at [281, 184] on icon at bounding box center [167, 88] width 1060 height 687
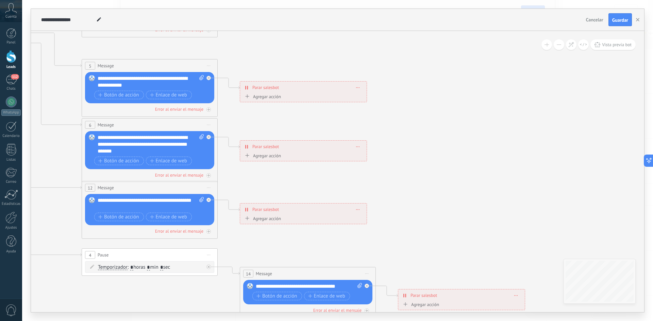
drag, startPoint x: 505, startPoint y: 142, endPoint x: 535, endPoint y: 221, distance: 85.0
click at [533, 221] on icon at bounding box center [165, 144] width 1060 height 687
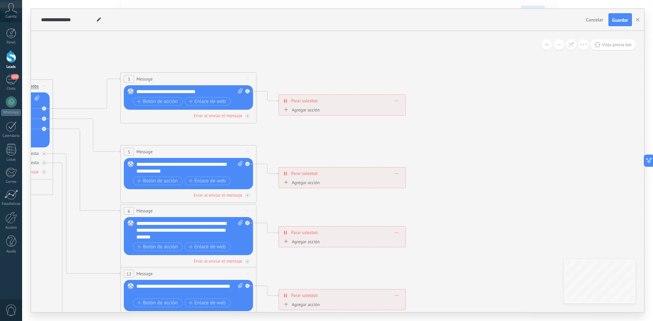
drag, startPoint x: 470, startPoint y: 130, endPoint x: 524, endPoint y: 209, distance: 95.6
click at [520, 210] on icon at bounding box center [204, 230] width 1060 height 687
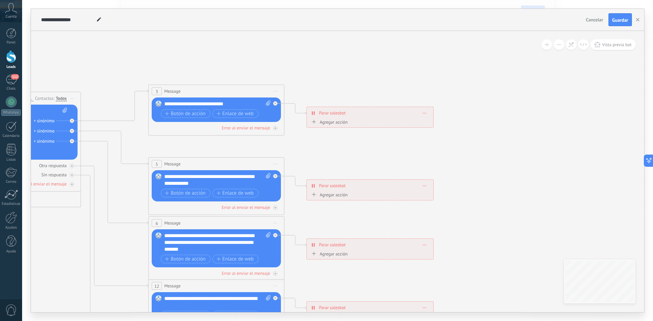
drag, startPoint x: 476, startPoint y: 163, endPoint x: 539, endPoint y: 136, distance: 68.2
click at [536, 140] on icon at bounding box center [232, 243] width 1060 height 687
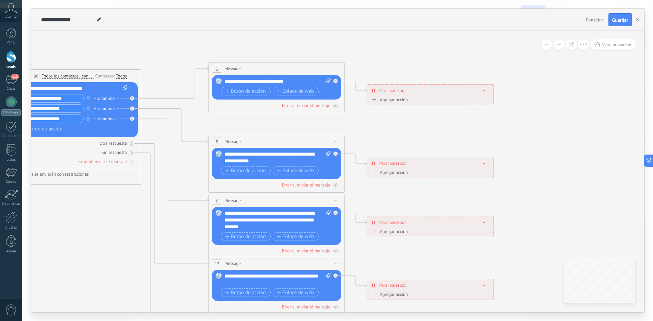
drag, startPoint x: 452, startPoint y: 121, endPoint x: 508, endPoint y: 120, distance: 56.8
click at [495, 121] on icon at bounding box center [292, 220] width 1060 height 687
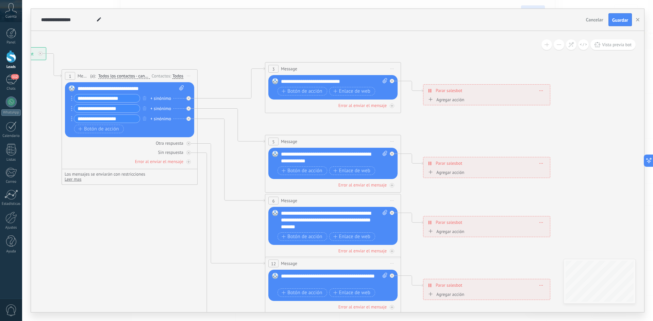
drag, startPoint x: 454, startPoint y: 133, endPoint x: 501, endPoint y: 133, distance: 47.6
click at [501, 133] on icon at bounding box center [348, 220] width 1060 height 687
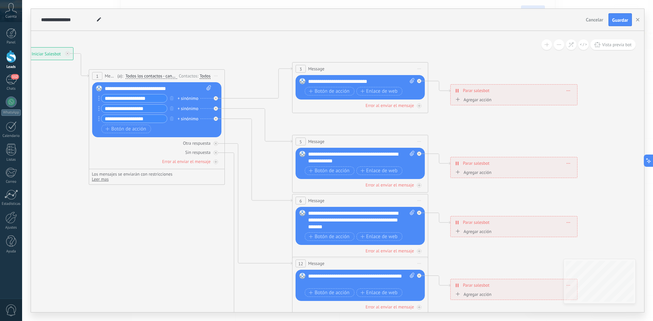
drag, startPoint x: 456, startPoint y: 132, endPoint x: 387, endPoint y: 129, distance: 68.4
click at [389, 129] on icon at bounding box center [376, 220] width 1060 height 687
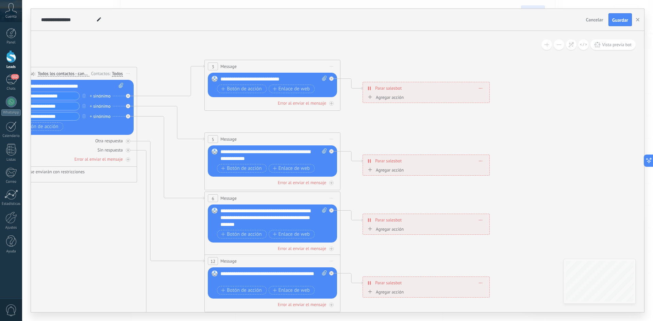
drag, startPoint x: 457, startPoint y: 127, endPoint x: 366, endPoint y: 127, distance: 91.8
click at [366, 127] on icon at bounding box center [288, 218] width 1060 height 687
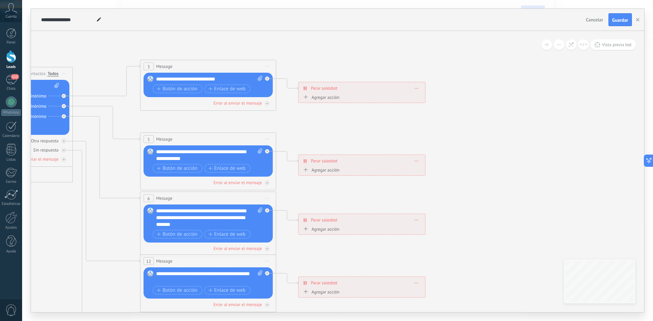
drag, startPoint x: 406, startPoint y: 125, endPoint x: 332, endPoint y: 126, distance: 74.8
click at [332, 126] on icon at bounding box center [224, 218] width 1060 height 687
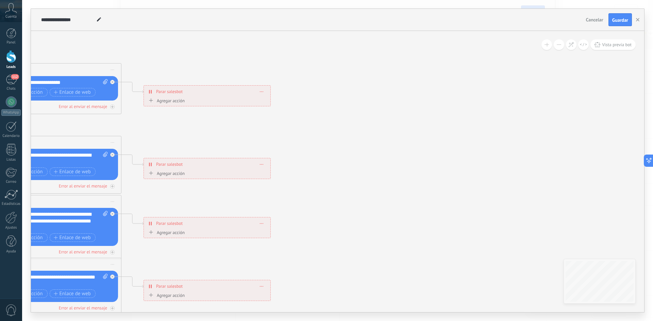
drag, startPoint x: 410, startPoint y: 125, endPoint x: 310, endPoint y: 126, distance: 99.6
click at [310, 126] on icon at bounding box center [69, 221] width 1060 height 687
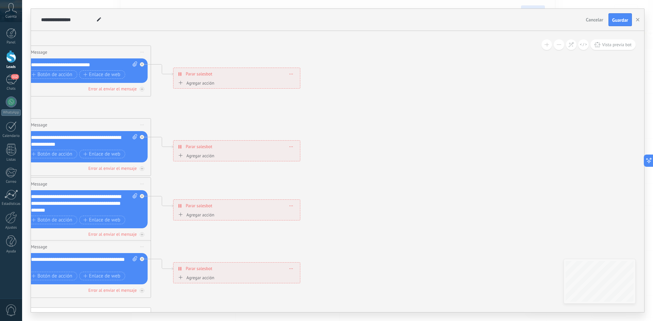
drag, startPoint x: 327, startPoint y: 121, endPoint x: 388, endPoint y: 85, distance: 70.9
click at [383, 94] on icon at bounding box center [99, 204] width 1060 height 687
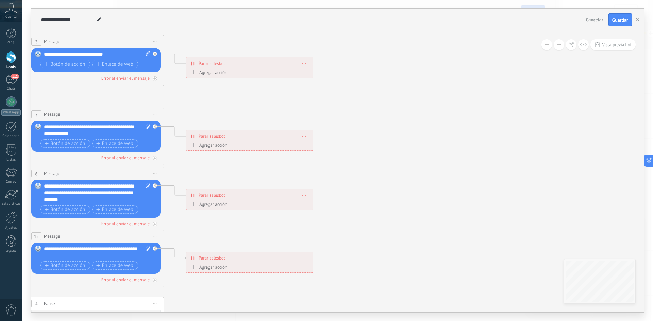
drag, startPoint x: 369, startPoint y: 124, endPoint x: 429, endPoint y: 96, distance: 66.3
click at [426, 99] on icon at bounding box center [111, 193] width 1060 height 687
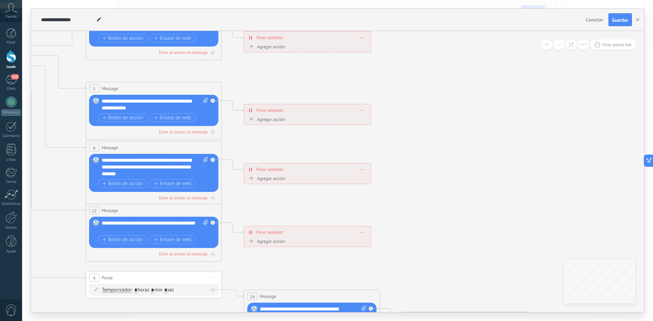
drag, startPoint x: 398, startPoint y: 154, endPoint x: 436, endPoint y: 92, distance: 73.0
click at [434, 98] on icon at bounding box center [169, 167] width 1060 height 687
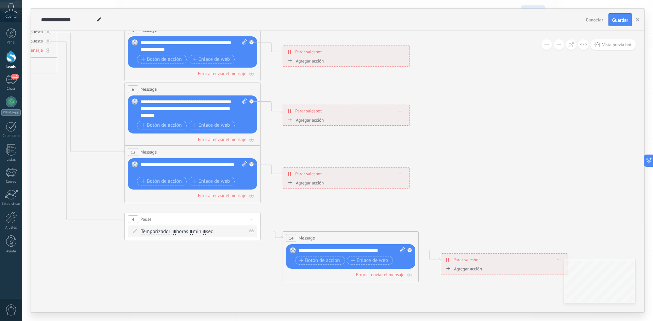
drag, startPoint x: 413, startPoint y: 165, endPoint x: 445, endPoint y: 114, distance: 59.9
click at [441, 129] on icon at bounding box center [208, 109] width 1060 height 687
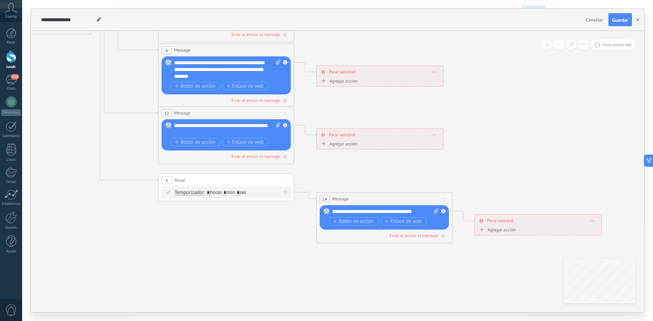
drag, startPoint x: 433, startPoint y: 185, endPoint x: 472, endPoint y: 133, distance: 64.1
click at [470, 138] on icon at bounding box center [242, 70] width 1060 height 687
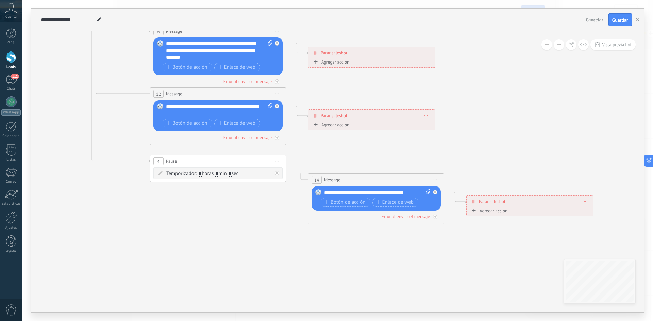
drag, startPoint x: 381, startPoint y: 135, endPoint x: 328, endPoint y: 167, distance: 62.1
click at [328, 167] on icon at bounding box center [233, 51] width 1060 height 687
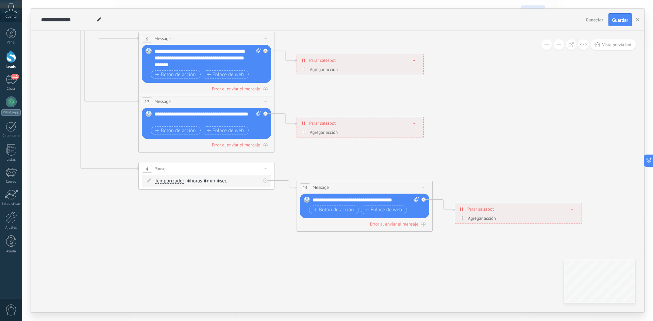
drag, startPoint x: 370, startPoint y: 150, endPoint x: 353, endPoint y: 183, distance: 36.6
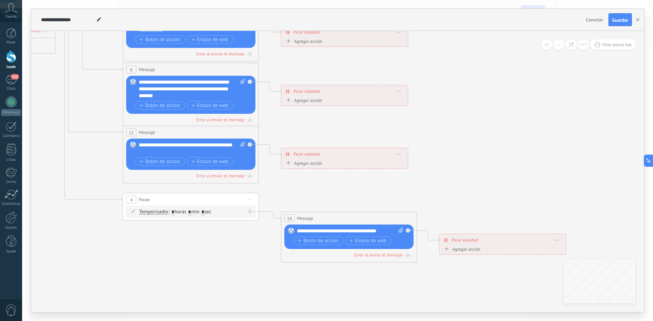
drag, startPoint x: 372, startPoint y: 104, endPoint x: 306, endPoint y: 194, distance: 112.3
click at [304, 202] on icon at bounding box center [206, 89] width 1060 height 687
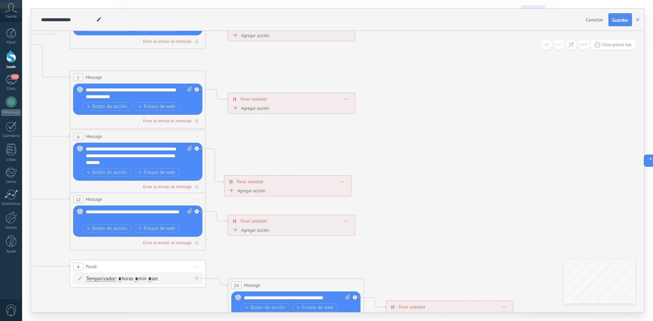
drag, startPoint x: 325, startPoint y: 157, endPoint x: 321, endPoint y: 219, distance: 62.0
click at [321, 188] on div "**********" at bounding box center [287, 182] width 126 height 12
drag, startPoint x: 292, startPoint y: 220, endPoint x: 317, endPoint y: 155, distance: 69.2
click at [316, 179] on div "**********" at bounding box center [302, 185] width 126 height 12
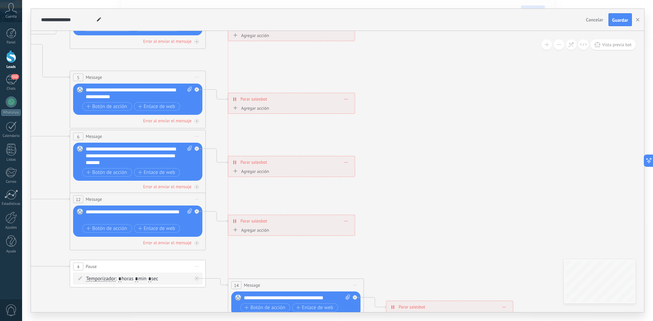
drag, startPoint x: 317, startPoint y: 155, endPoint x: 295, endPoint y: 160, distance: 22.4
click at [295, 160] on div "**********" at bounding box center [291, 162] width 126 height 12
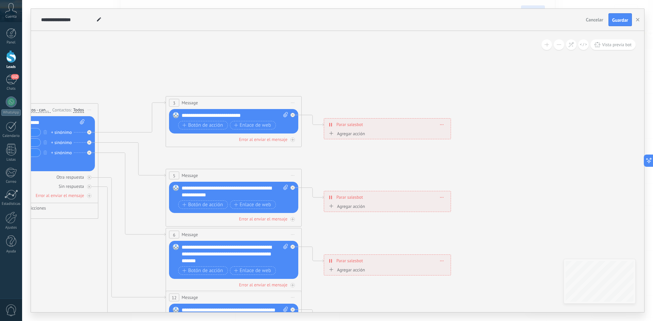
drag, startPoint x: 412, startPoint y: 170, endPoint x: 508, endPoint y: 269, distance: 137.3
click at [508, 269] on icon at bounding box center [249, 254] width 1060 height 687
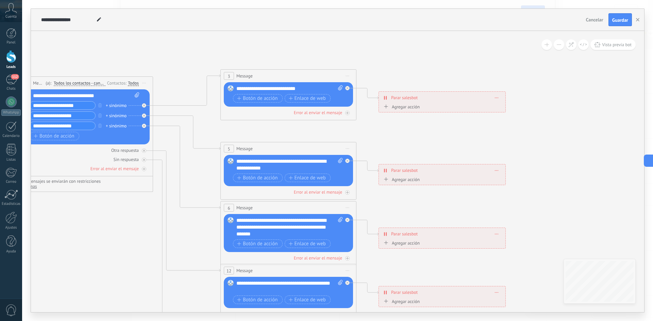
drag, startPoint x: 463, startPoint y: 250, endPoint x: 531, endPoint y: 207, distance: 79.9
click at [530, 209] on icon at bounding box center [304, 227] width 1060 height 687
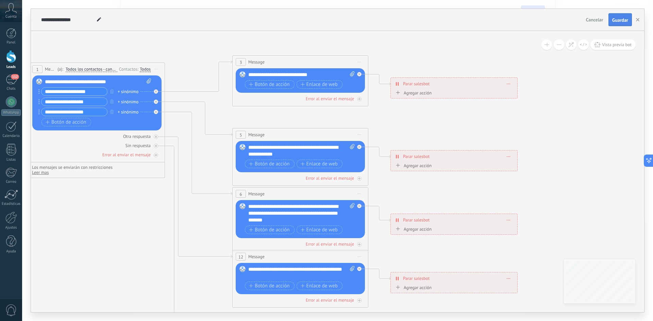
click at [617, 19] on span "Guardar" at bounding box center [620, 20] width 16 height 5
click at [622, 44] on span "Vista previa bot" at bounding box center [617, 45] width 30 height 6
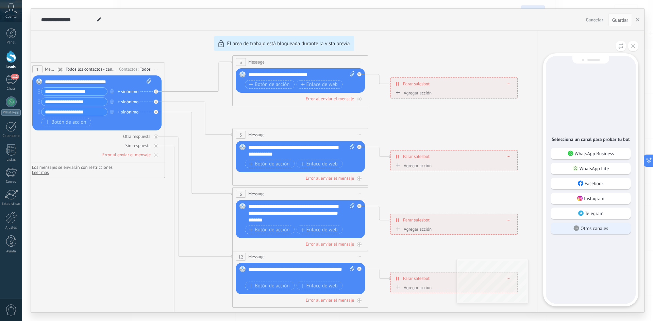
click at [595, 225] on p "Otros canales" at bounding box center [594, 228] width 28 height 6
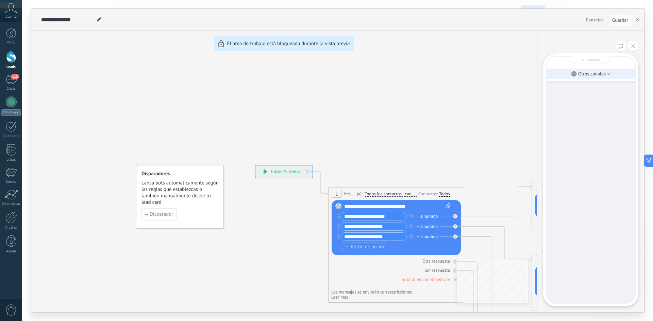
click at [605, 72] on p "Otros canales" at bounding box center [592, 74] width 28 height 6
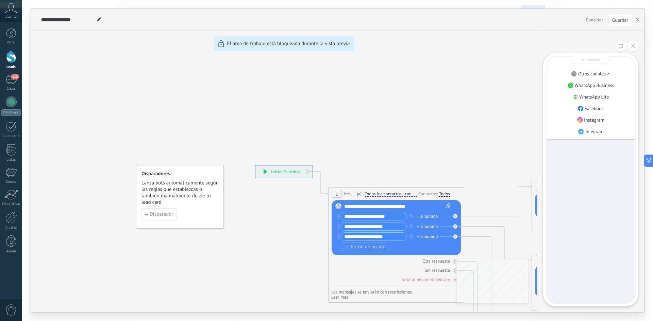
click at [605, 72] on p "Otros canales" at bounding box center [592, 74] width 28 height 6
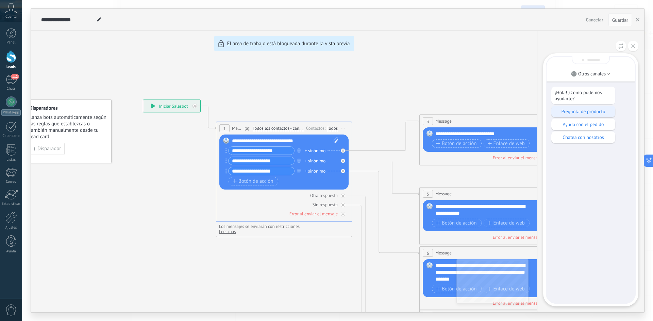
click at [585, 109] on p "Pregunta de producto" at bounding box center [583, 111] width 57 height 6
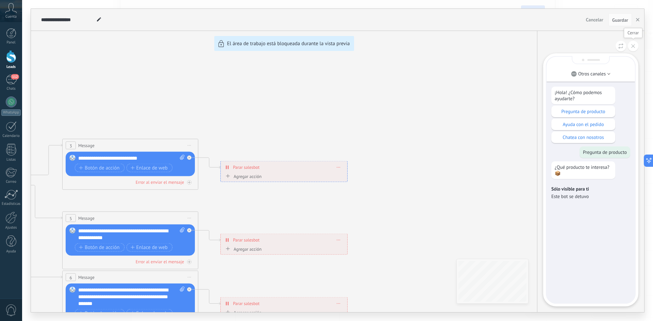
click at [631, 44] on button at bounding box center [633, 46] width 11 height 11
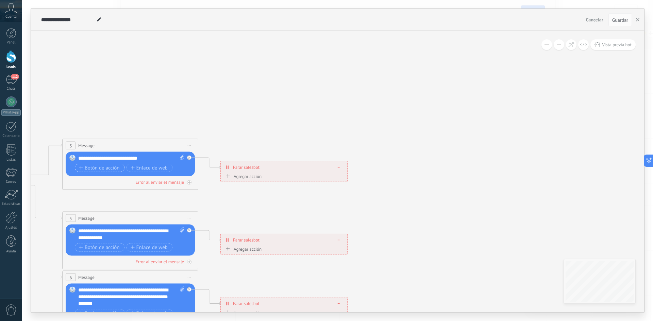
click at [96, 168] on span "Botón de acción" at bounding box center [99, 167] width 41 height 5
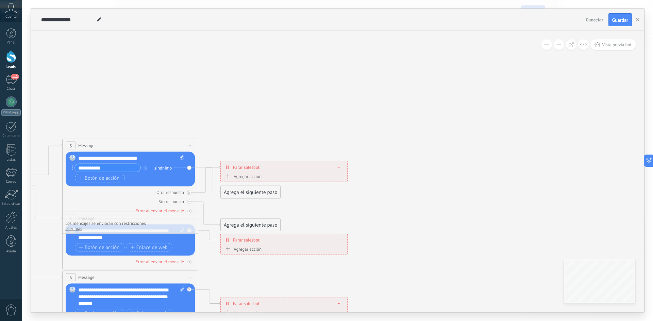
type input "**********"
click at [100, 179] on span "Botón de acción" at bounding box center [99, 177] width 41 height 5
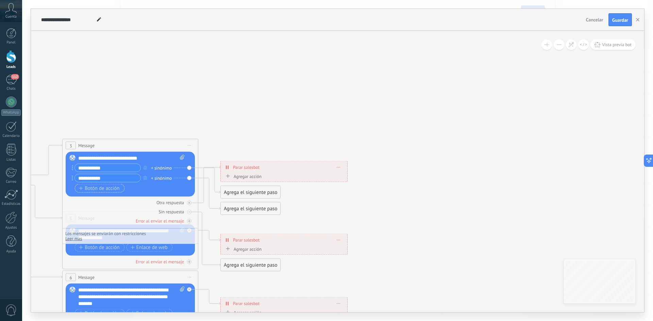
type input "**********"
click at [106, 190] on span "Botón de acción" at bounding box center [99, 188] width 41 height 5
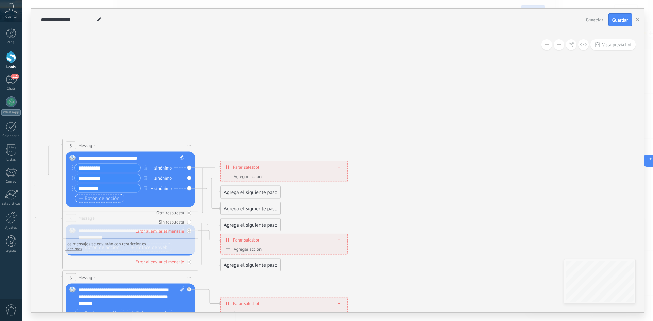
type input "**********"
drag, startPoint x: 266, startPoint y: 175, endPoint x: 295, endPoint y: 223, distance: 56.0
drag, startPoint x: 245, startPoint y: 192, endPoint x: 244, endPoint y: 86, distance: 106.8
click at [244, 86] on div "Agrega el siguiente paso" at bounding box center [251, 86] width 60 height 11
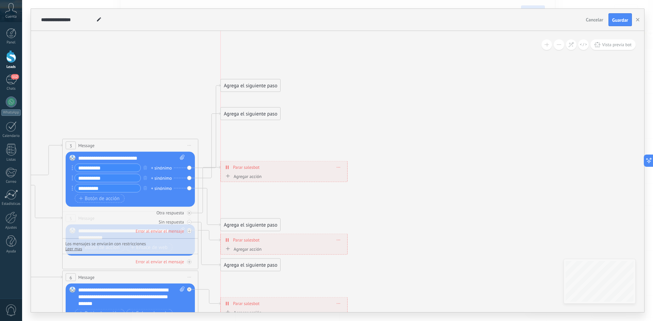
drag, startPoint x: 244, startPoint y: 208, endPoint x: 242, endPoint y: 113, distance: 94.9
click at [242, 113] on div "Agrega el siguiente paso" at bounding box center [251, 113] width 60 height 11
drag, startPoint x: 239, startPoint y: 225, endPoint x: 240, endPoint y: 138, distance: 87.1
click at [240, 138] on div "Agrega el siguiente paso" at bounding box center [251, 137] width 60 height 11
drag, startPoint x: 250, startPoint y: 115, endPoint x: 249, endPoint y: 112, distance: 3.7
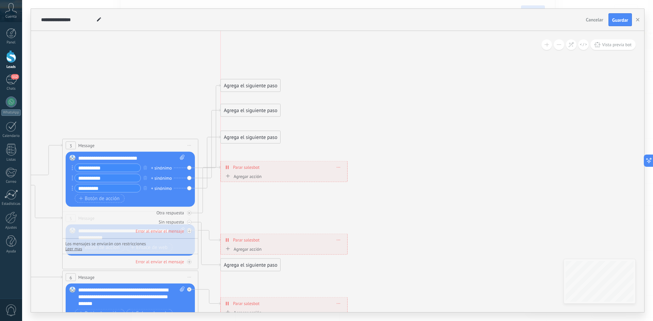
click at [249, 112] on div "Agrega el siguiente paso" at bounding box center [251, 110] width 60 height 11
click at [256, 89] on div "Agrega el siguiente paso" at bounding box center [251, 85] width 60 height 11
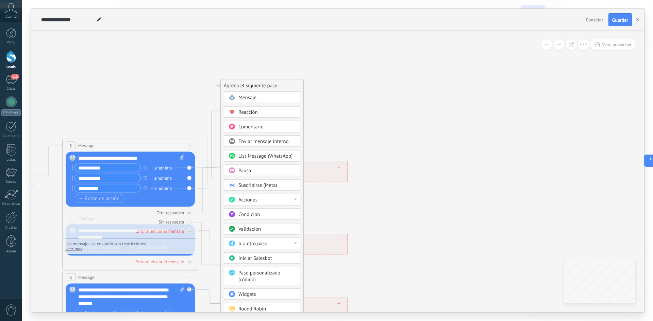
click at [287, 242] on div "Ir a otro paso" at bounding box center [266, 244] width 57 height 7
click at [287, 242] on div "1: Message" at bounding box center [262, 244] width 76 height 12
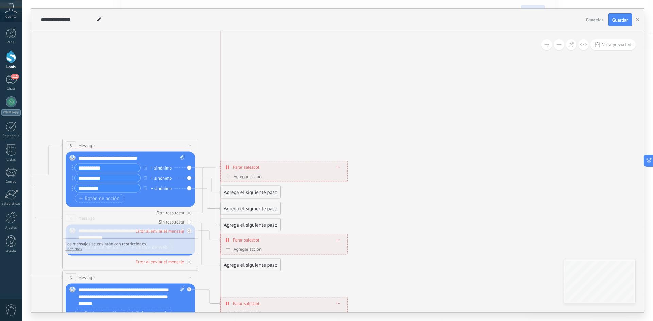
click at [238, 192] on div "Agrega el siguiente paso" at bounding box center [251, 192] width 60 height 11
click at [238, 193] on div "Agrega el siguiente paso" at bounding box center [251, 192] width 60 height 11
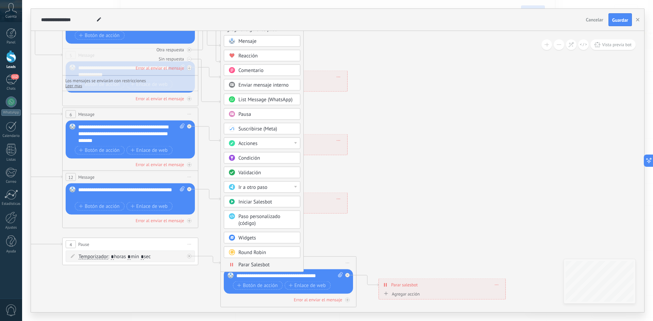
click at [265, 265] on span "Parar Salesbot" at bounding box center [253, 265] width 31 height 6
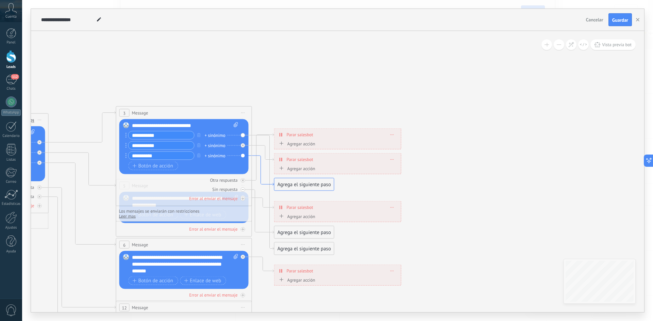
click at [265, 184] on icon at bounding box center [263, 171] width 22 height 30
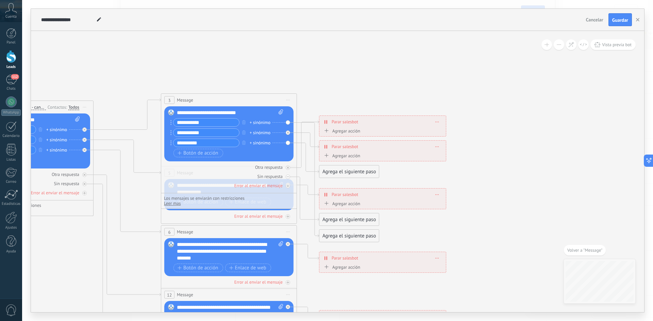
click at [343, 172] on div "Agrega el siguiente paso" at bounding box center [349, 171] width 60 height 11
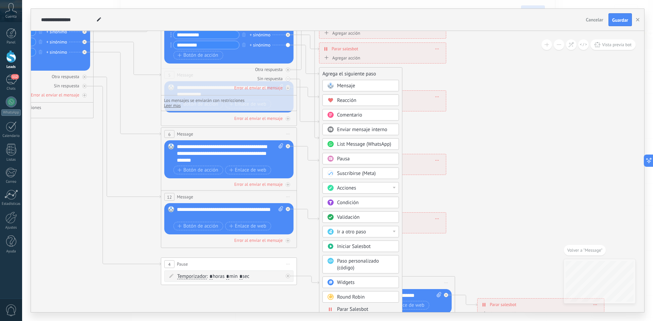
click at [361, 309] on span "Parar Salesbot" at bounding box center [352, 309] width 31 height 6
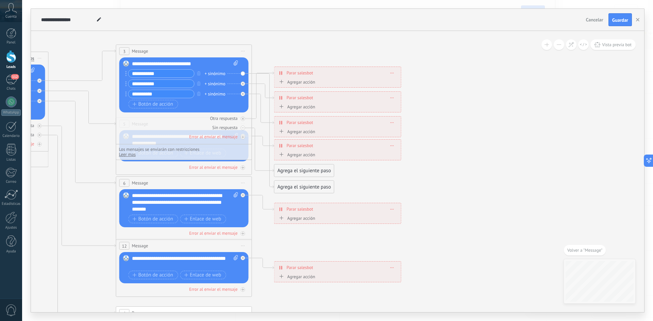
click at [313, 184] on div "Agrega el siguiente paso" at bounding box center [304, 187] width 60 height 11
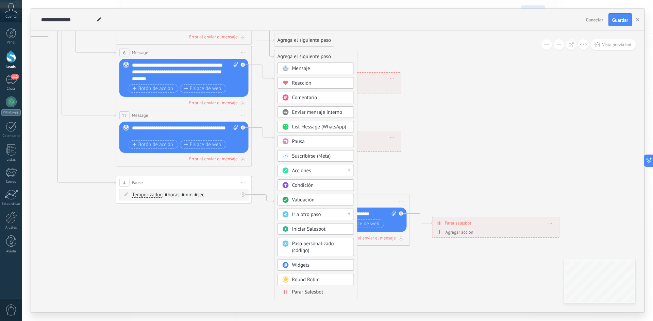
click at [309, 293] on span "Parar Salesbot" at bounding box center [307, 292] width 31 height 6
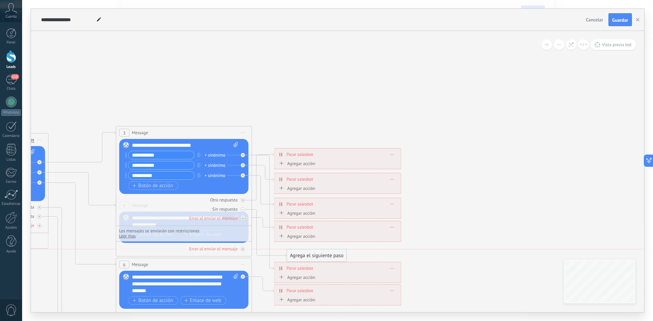
drag, startPoint x: 305, startPoint y: 253, endPoint x: 317, endPoint y: 253, distance: 12.2
click at [317, 253] on div "Agrega el siguiente paso" at bounding box center [317, 255] width 60 height 11
click at [244, 209] on div at bounding box center [243, 209] width 4 height 4
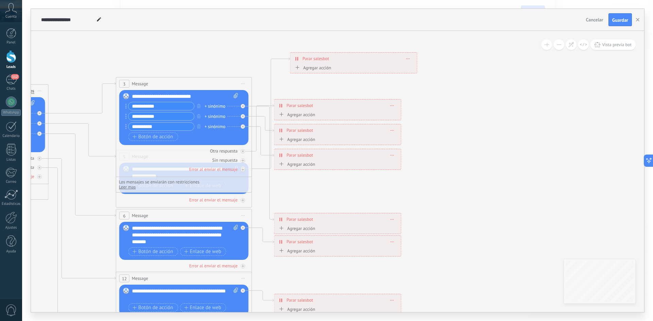
drag, startPoint x: 292, startPoint y: 181, endPoint x: 308, endPoint y: 61, distance: 120.8
click at [308, 61] on span "Parar salesbot" at bounding box center [316, 58] width 27 height 6
click at [300, 57] on span "Parar salesbot" at bounding box center [313, 56] width 27 height 6
drag, startPoint x: 300, startPoint y: 57, endPoint x: 281, endPoint y: 44, distance: 23.2
click at [281, 44] on span "Parar salesbot" at bounding box center [294, 43] width 27 height 6
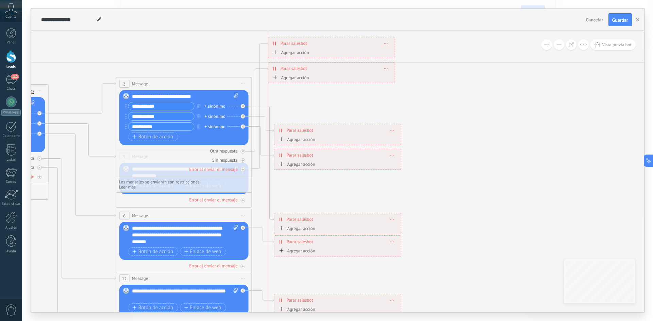
drag, startPoint x: 295, startPoint y: 111, endPoint x: 288, endPoint y: 73, distance: 38.0
click at [288, 73] on div "**********" at bounding box center [331, 69] width 126 height 12
drag, startPoint x: 302, startPoint y: 137, endPoint x: 291, endPoint y: 101, distance: 37.6
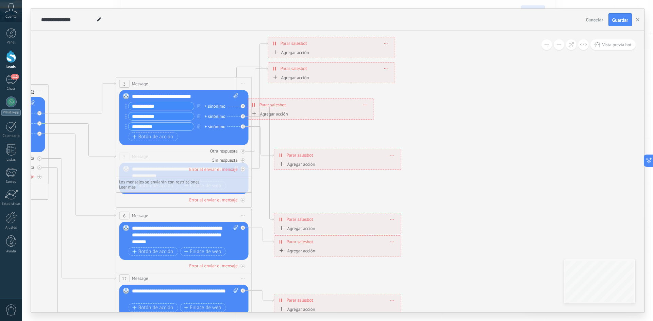
drag, startPoint x: 328, startPoint y: 128, endPoint x: 301, endPoint y: 96, distance: 41.7
click at [299, 99] on div "**********" at bounding box center [310, 105] width 126 height 12
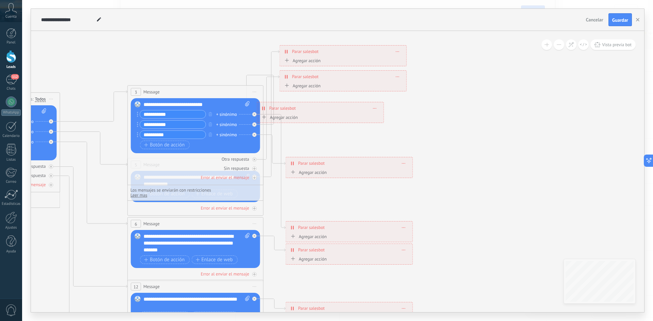
drag, startPoint x: 324, startPoint y: 91, endPoint x: 338, endPoint y: 102, distance: 17.4
click at [338, 102] on icon at bounding box center [211, 231] width 1060 height 712
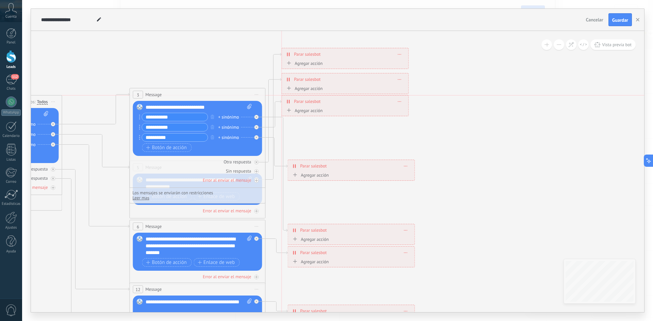
drag, startPoint x: 337, startPoint y: 115, endPoint x: 360, endPoint y: 107, distance: 24.2
click at [360, 107] on div "**********" at bounding box center [345, 102] width 126 height 12
drag, startPoint x: 345, startPoint y: 64, endPoint x: 346, endPoint y: 68, distance: 4.9
click at [346, 68] on div "Agregar acción Conversación marcada como cerrada Iniciar Salesbot Conversación …" at bounding box center [345, 64] width 120 height 9
drag, startPoint x: 346, startPoint y: 57, endPoint x: 347, endPoint y: 61, distance: 3.9
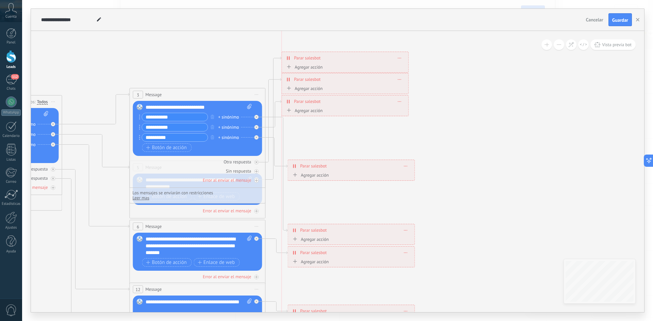
click at [347, 61] on div "**********" at bounding box center [345, 58] width 126 height 12
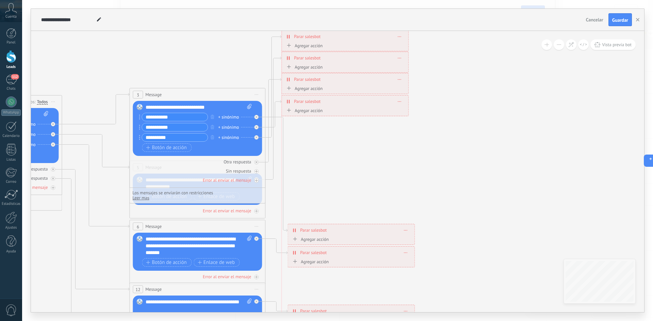
drag, startPoint x: 335, startPoint y: 169, endPoint x: 326, endPoint y: 40, distance: 129.8
click at [326, 40] on div "**********" at bounding box center [345, 37] width 126 height 12
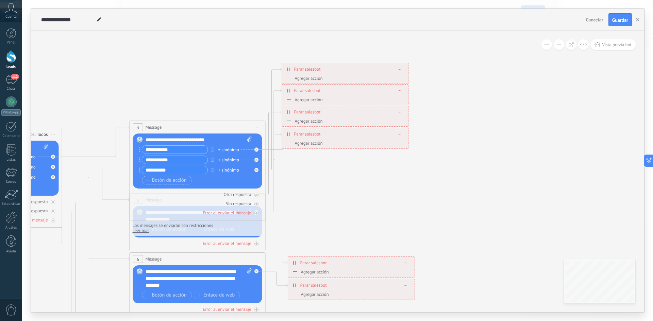
click at [346, 197] on icon at bounding box center [213, 258] width 1060 height 730
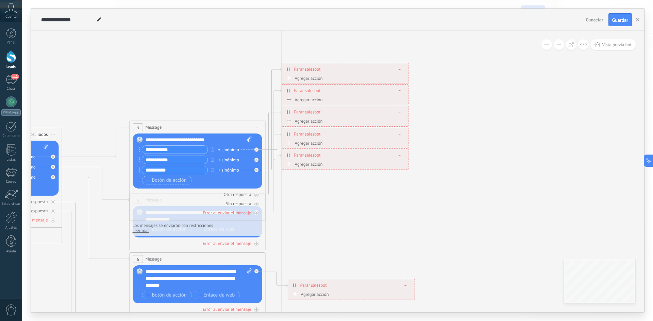
drag, startPoint x: 335, startPoint y: 265, endPoint x: 331, endPoint y: 157, distance: 107.9
click at [331, 157] on div "**********" at bounding box center [345, 155] width 126 height 12
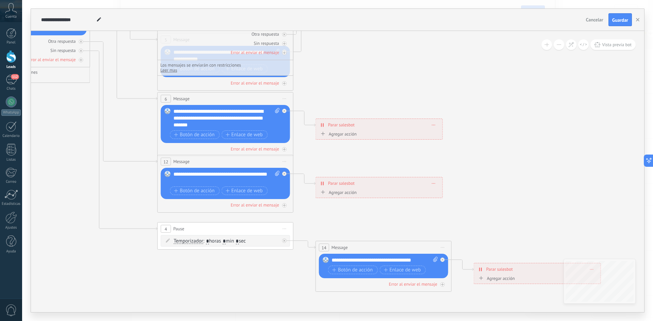
drag, startPoint x: 137, startPoint y: 272, endPoint x: 501, endPoint y: 260, distance: 364.0
click at [453, 279] on icon at bounding box center [241, 97] width 1060 height 730
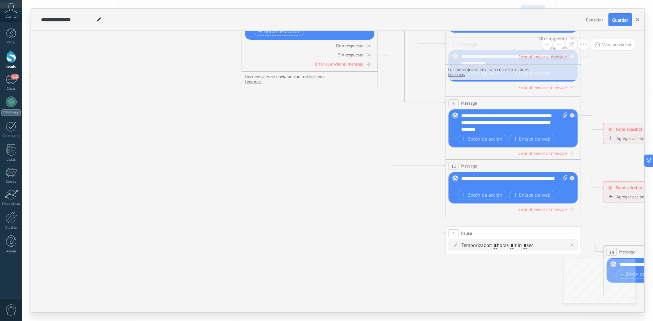
click at [634, 19] on button "button" at bounding box center [637, 19] width 10 height 13
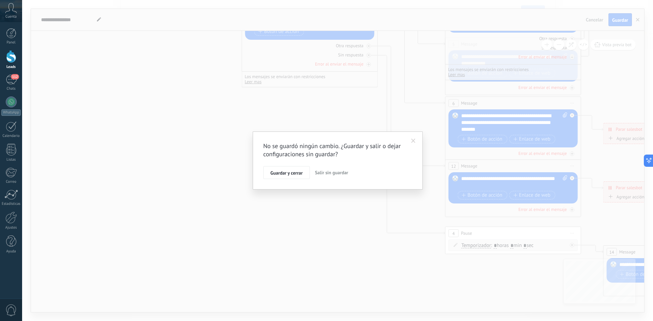
click at [321, 172] on span "Salir sin guardar" at bounding box center [331, 173] width 33 height 6
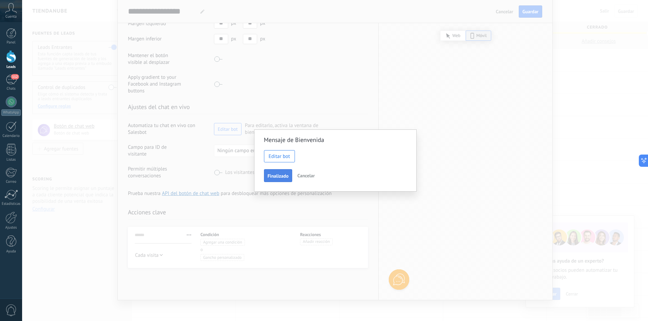
click at [278, 176] on span "Finalizado" at bounding box center [278, 176] width 21 height 5
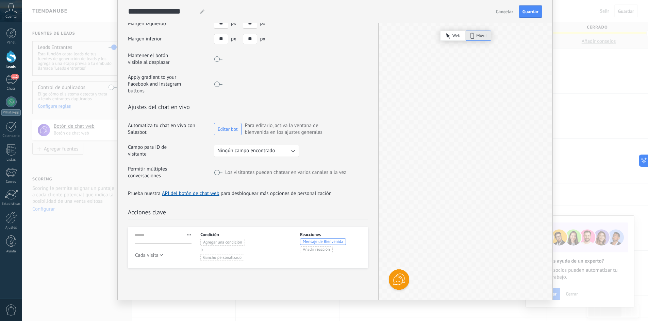
click at [219, 82] on span at bounding box center [218, 84] width 9 height 5
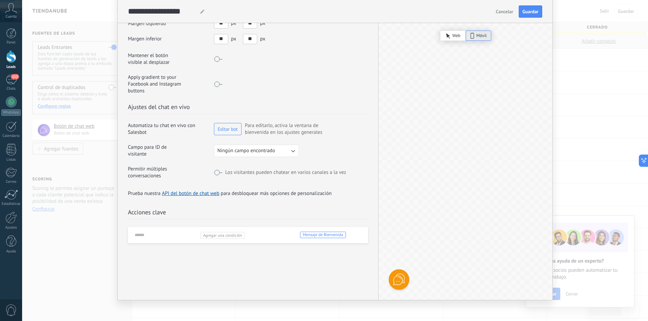
click at [219, 82] on span at bounding box center [218, 84] width 9 height 5
click at [216, 82] on span at bounding box center [218, 84] width 9 height 5
click at [527, 12] on span "Guardar" at bounding box center [530, 11] width 16 height 5
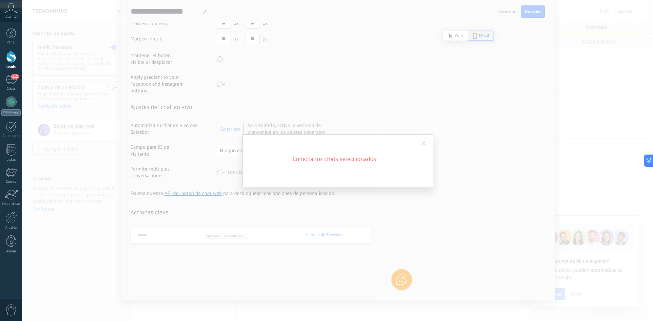
click at [359, 159] on h2 "Conecta los chats seleccionados" at bounding box center [334, 159] width 163 height 8
click at [280, 61] on div "Conecta los chats seleccionados" at bounding box center [337, 160] width 631 height 321
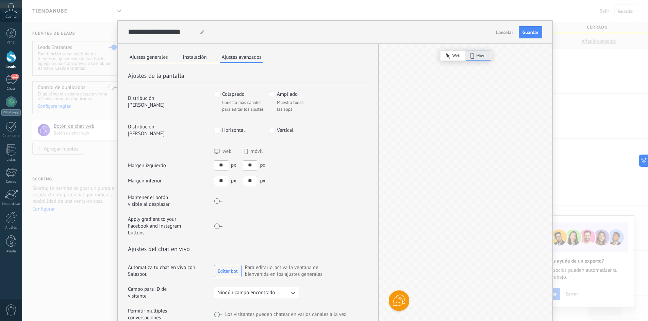
scroll to position [0, 0]
click at [147, 61] on button "Ajustes generales" at bounding box center [148, 59] width 41 height 10
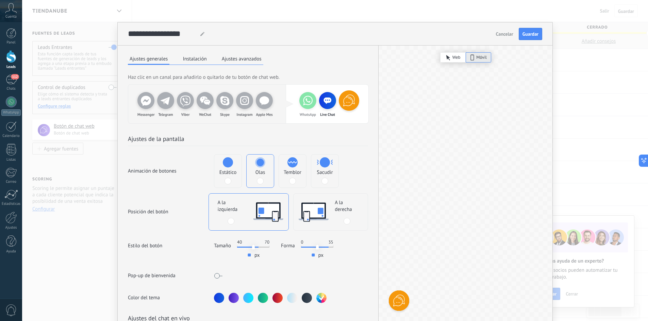
click at [327, 105] on div "Live Chat" at bounding box center [327, 100] width 17 height 17
drag, startPoint x: 323, startPoint y: 107, endPoint x: 301, endPoint y: 112, distance: 22.1
click at [301, 112] on div "WhatsApp Live Chat" at bounding box center [317, 104] width 39 height 24
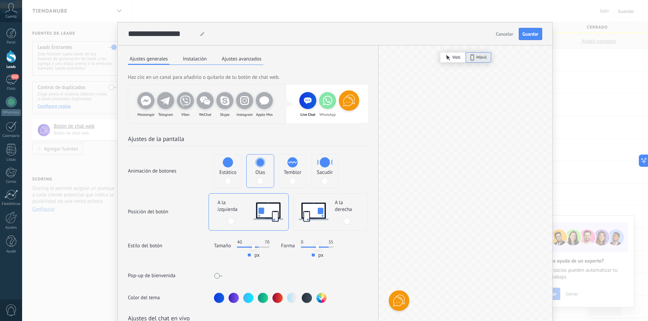
click at [493, 36] on button "Cancelar" at bounding box center [504, 34] width 23 height 10
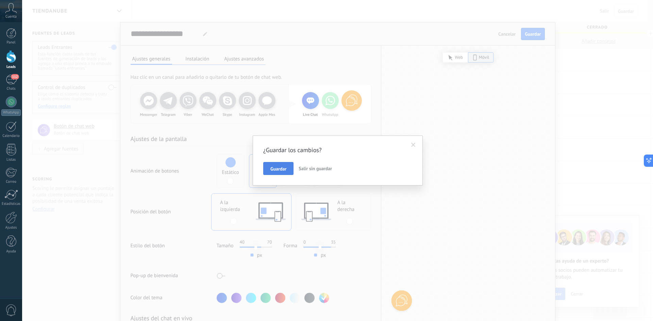
click at [277, 174] on button "Guardar" at bounding box center [278, 168] width 30 height 13
click at [425, 143] on span at bounding box center [424, 143] width 4 height 5
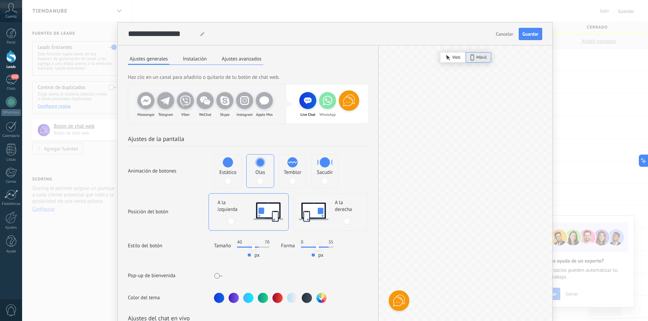
click at [324, 105] on icon at bounding box center [328, 101] width 14 height 14
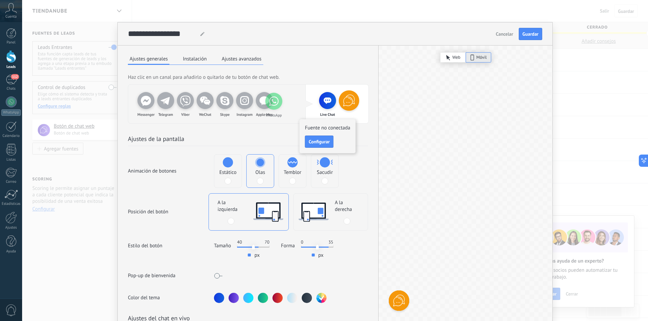
drag, startPoint x: 325, startPoint y: 105, endPoint x: 270, endPoint y: 106, distance: 55.1
click at [270, 106] on div "Messenger Telegram Viber WeChat Skype Instagram Apple Mes Live Chat WhatsApp" at bounding box center [248, 104] width 240 height 39
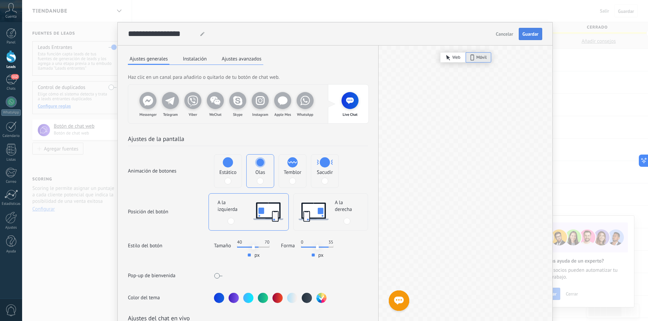
click at [531, 34] on span "Guardar" at bounding box center [530, 34] width 16 height 5
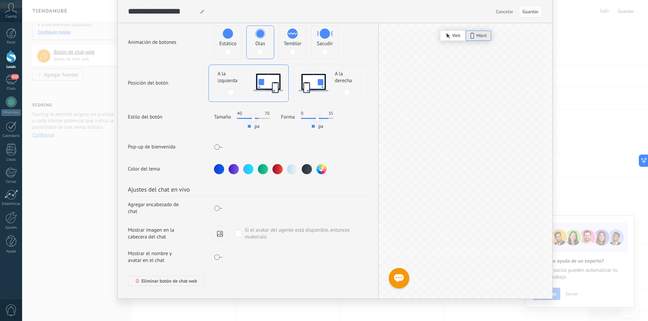
scroll to position [170, 0]
click at [496, 14] on span "Cancelar" at bounding box center [504, 11] width 17 height 5
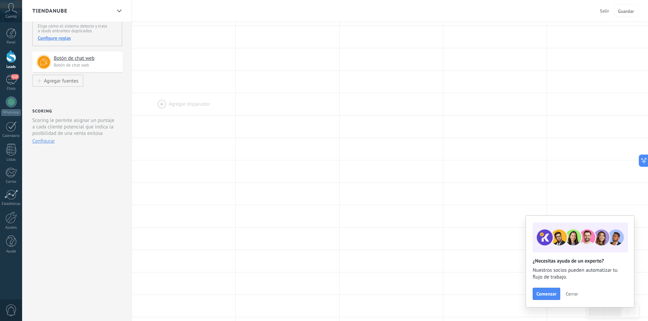
scroll to position [0, 0]
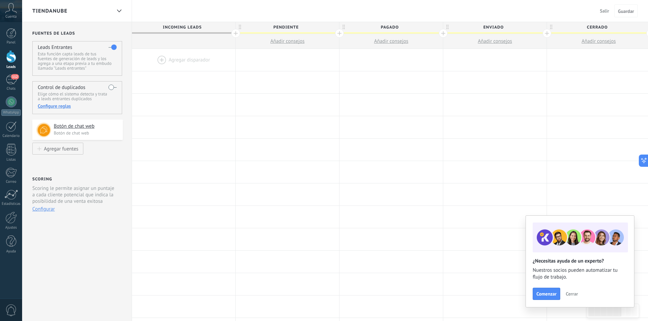
click at [173, 64] on div at bounding box center [183, 60] width 103 height 22
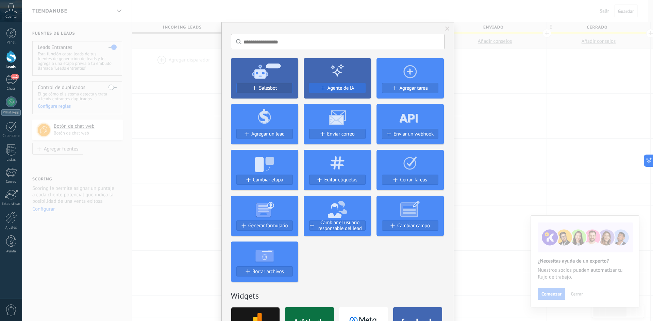
click at [345, 88] on span "Agente de IA" at bounding box center [340, 88] width 27 height 6
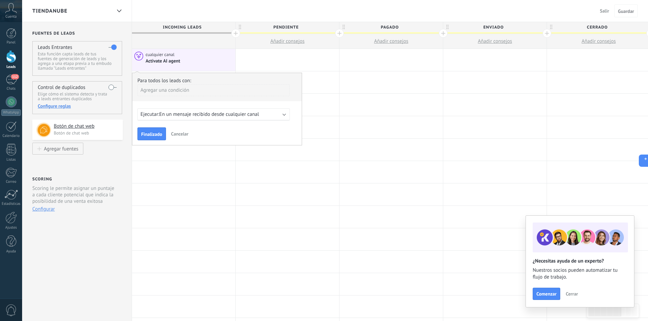
click at [259, 117] on span "En un mensaje recibido desde cualquier canal" at bounding box center [209, 114] width 100 height 6
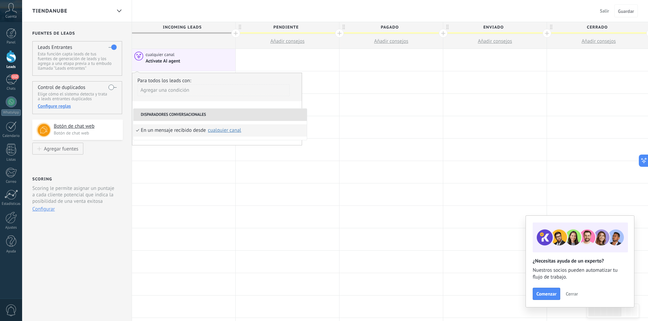
click at [190, 118] on li "Disparadores conversacionales" at bounding box center [219, 115] width 173 height 12
click at [374, 91] on div at bounding box center [390, 82] width 103 height 22
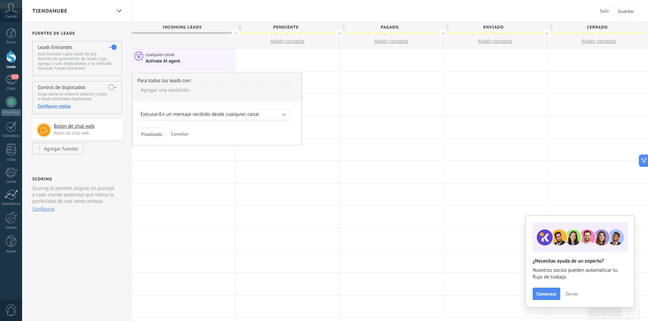
click at [148, 134] on span "Finalizado" at bounding box center [151, 134] width 21 height 5
drag, startPoint x: 152, startPoint y: 134, endPoint x: 186, endPoint y: 130, distance: 34.8
click at [152, 134] on span "Finalizado" at bounding box center [151, 134] width 21 height 5
click at [231, 129] on div "Finalizado Cancelar" at bounding box center [216, 134] width 159 height 13
click at [241, 116] on span "En un mensaje recibido desde cualquier canal" at bounding box center [209, 114] width 100 height 6
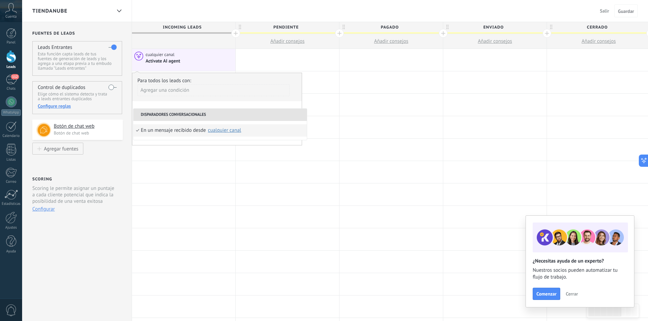
click at [219, 113] on li "Disparadores conversacionales" at bounding box center [219, 115] width 173 height 12
click at [160, 130] on div "En un mensaje recibido desde" at bounding box center [173, 130] width 65 height 12
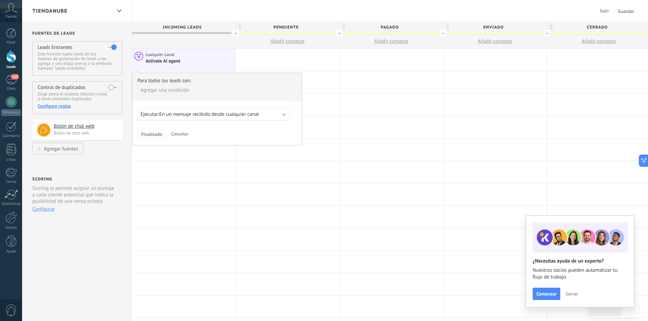
click at [154, 135] on span "Finalizado" at bounding box center [151, 134] width 21 height 5
click at [190, 91] on div "Agregar una condición" at bounding box center [213, 90] width 152 height 12
click at [148, 138] on div "Fuente" at bounding box center [167, 140] width 53 height 10
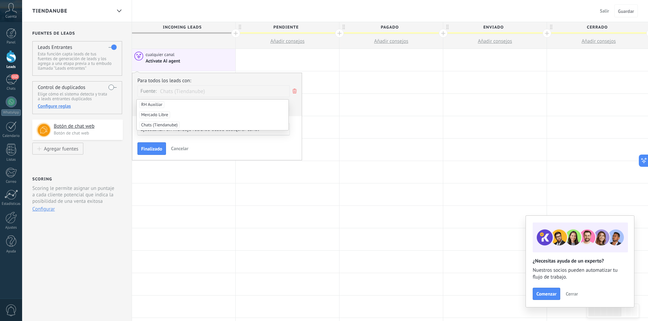
click at [155, 124] on span "Chats (Tiendanube)" at bounding box center [159, 125] width 40 height 7
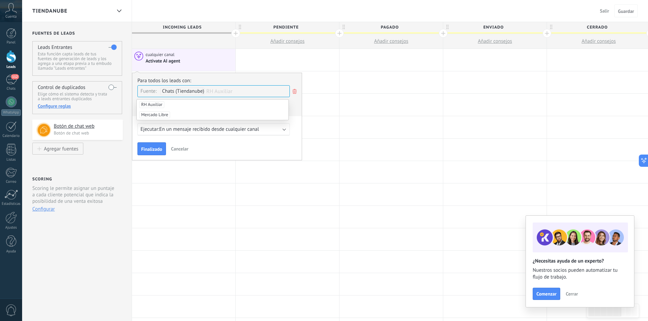
click at [152, 148] on span "Finalizado" at bounding box center [151, 149] width 21 height 5
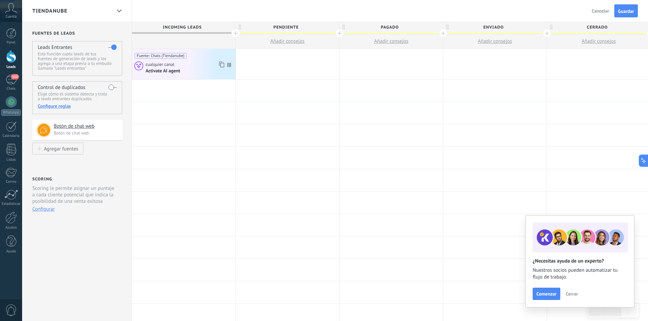
click at [166, 72] on div "Activate AI agent" at bounding box center [164, 71] width 36 height 6
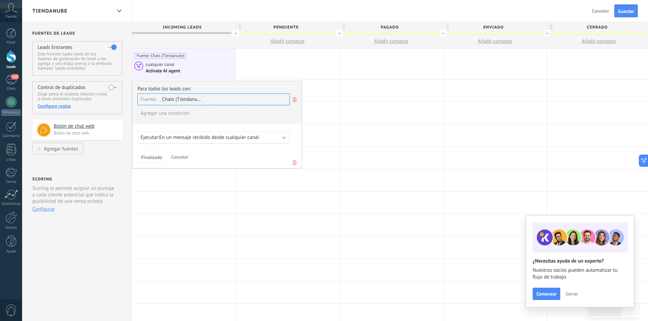
click at [166, 119] on div "Agregar una condición" at bounding box center [213, 113] width 152 height 12
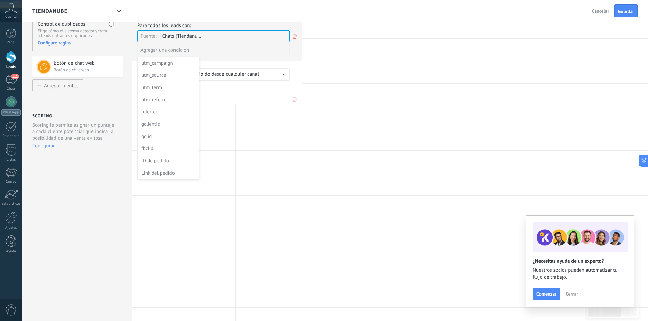
scroll to position [68, 0]
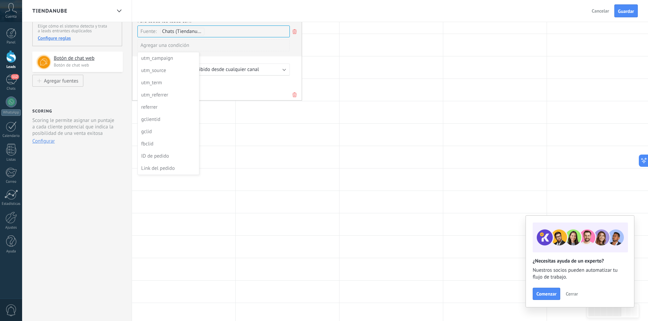
click at [109, 179] on div "**********" at bounding box center [77, 208] width 110 height 508
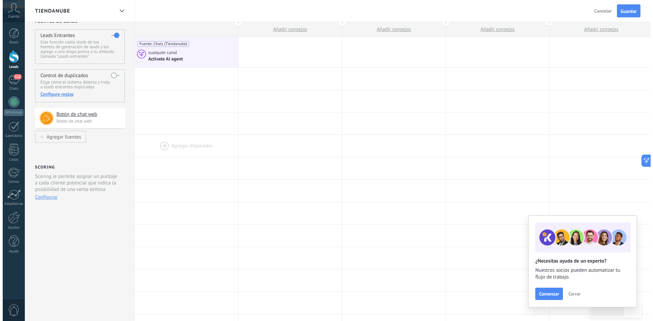
scroll to position [0, 0]
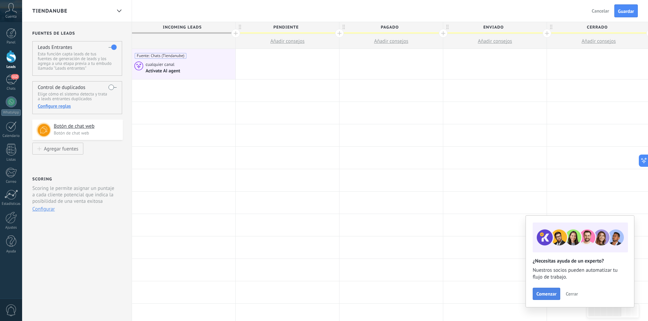
click at [539, 293] on span "Comenzar" at bounding box center [546, 294] width 20 height 5
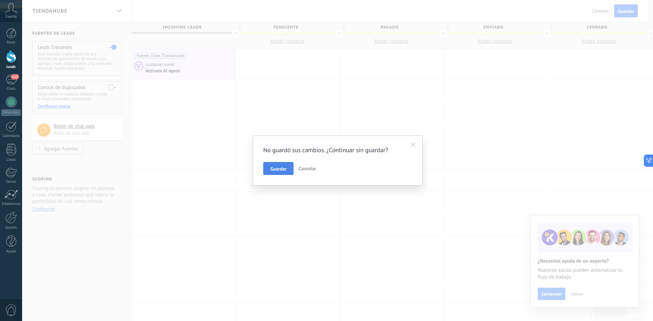
click at [281, 168] on span "Guardar" at bounding box center [278, 169] width 16 height 5
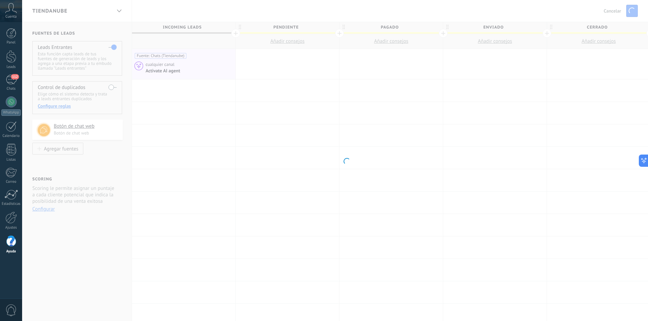
click at [546, 294] on body ".abccls-1,.abccls-2{fill-rule:evenodd}.abccls-2{fill:#fff} .abfcls-1{fill:none}…" at bounding box center [324, 160] width 648 height 321
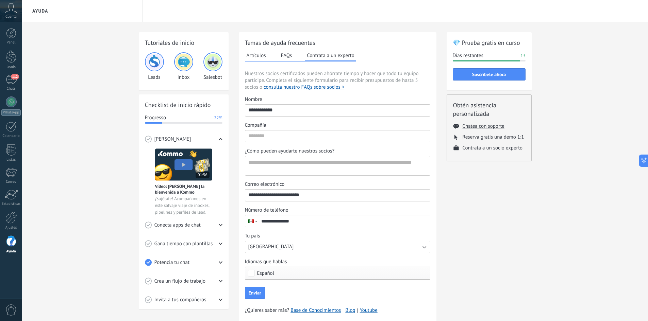
click at [217, 225] on div "Conecta apps de chat" at bounding box center [184, 225] width 78 height 19
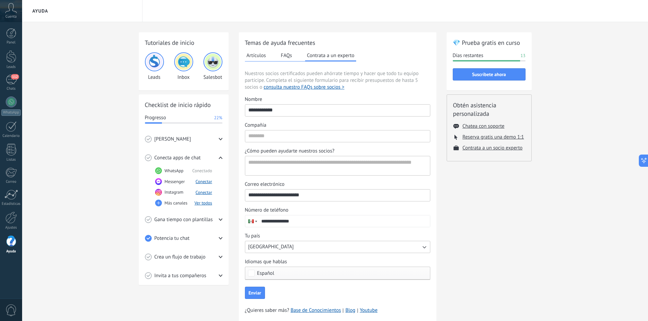
click at [159, 203] on icon at bounding box center [158, 203] width 7 height 7
click at [201, 205] on button "Ver todos" at bounding box center [203, 203] width 18 height 6
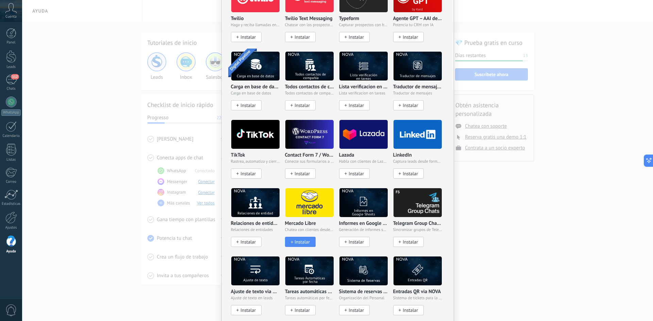
scroll to position [739, 0]
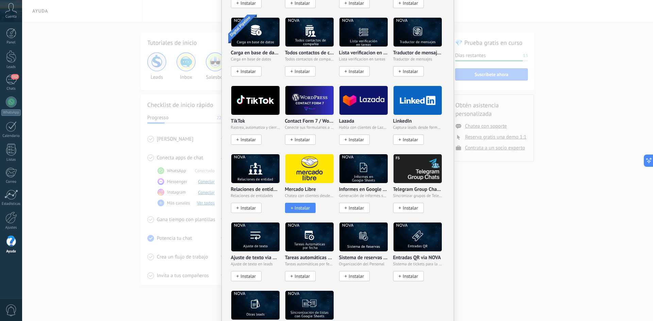
click at [300, 208] on button "Instalar" at bounding box center [300, 208] width 31 height 10
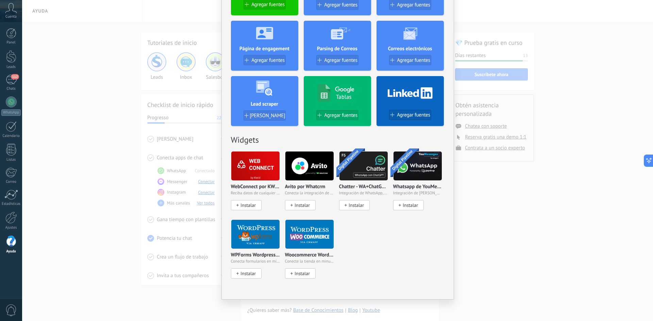
scroll to position [0, 0]
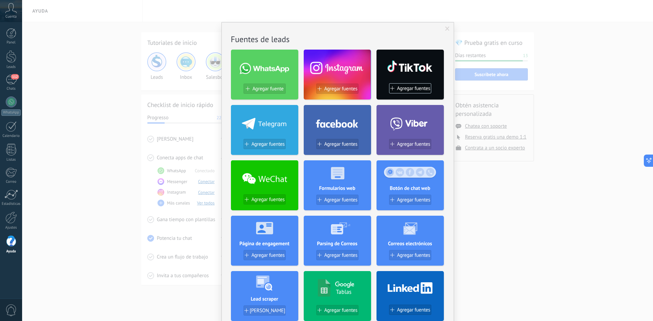
click at [445, 28] on span at bounding box center [447, 29] width 4 height 5
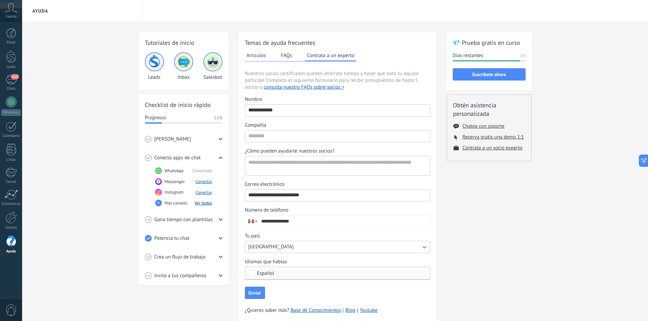
click at [207, 203] on button "Ver todos" at bounding box center [203, 203] width 18 height 6
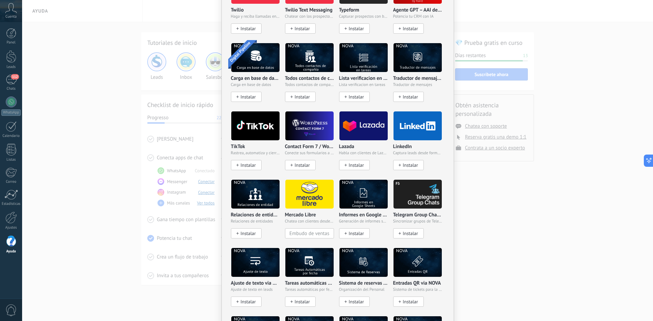
scroll to position [671, 0]
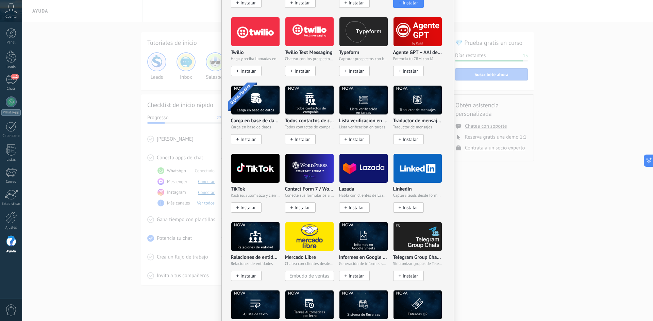
click at [306, 252] on div "Mercado Libre Chatea con clientes desde tu cuenta de Kommo Embudo de ventas" at bounding box center [309, 251] width 49 height 59
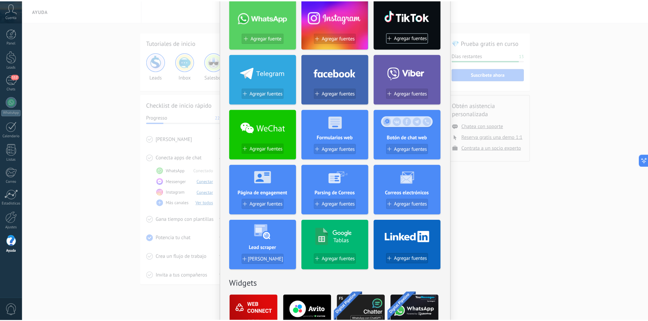
scroll to position [0, 0]
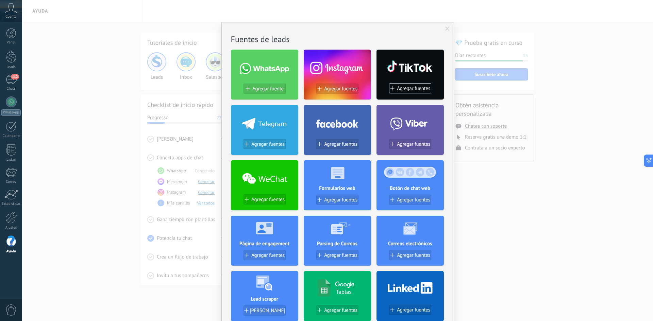
click at [443, 27] on span at bounding box center [447, 29] width 11 height 12
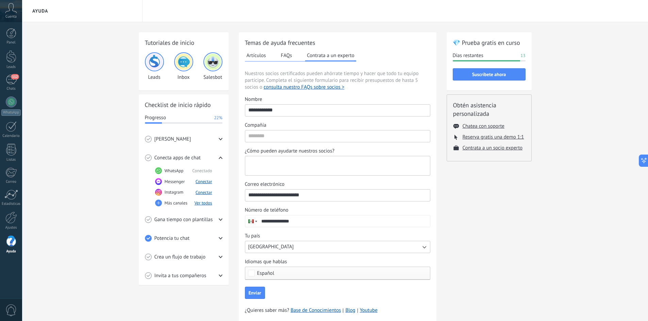
click at [269, 167] on textarea "¿Cómo pueden ayudarte nuestros socios?" at bounding box center [336, 165] width 183 height 19
click at [13, 81] on div "112" at bounding box center [11, 80] width 11 height 10
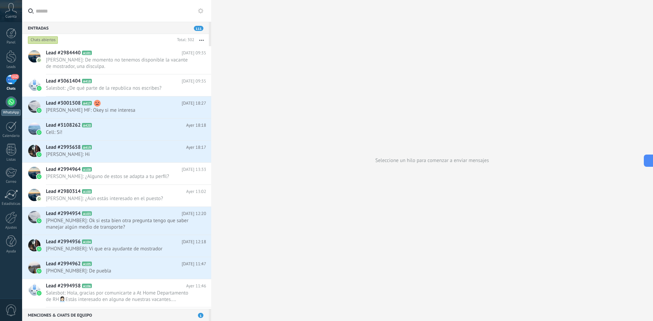
click at [14, 107] on link "WhatsApp" at bounding box center [11, 106] width 22 height 19
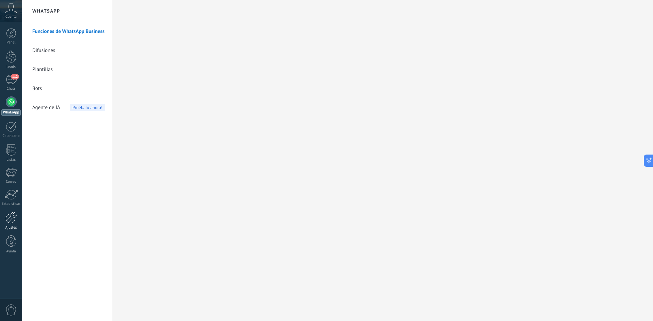
click at [7, 222] on div at bounding box center [11, 218] width 12 height 12
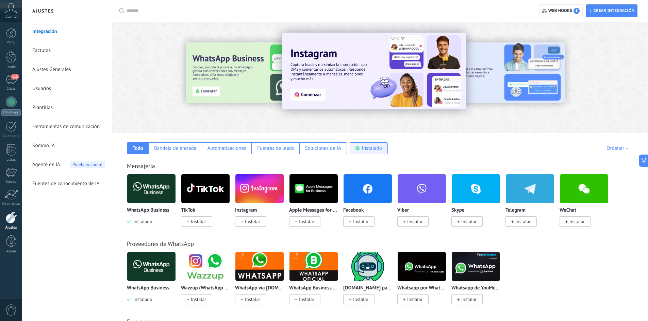
click at [366, 146] on div "Instalado" at bounding box center [372, 148] width 20 height 6
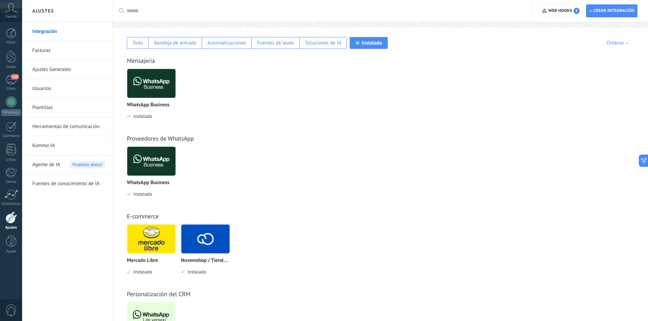
scroll to position [20, 0]
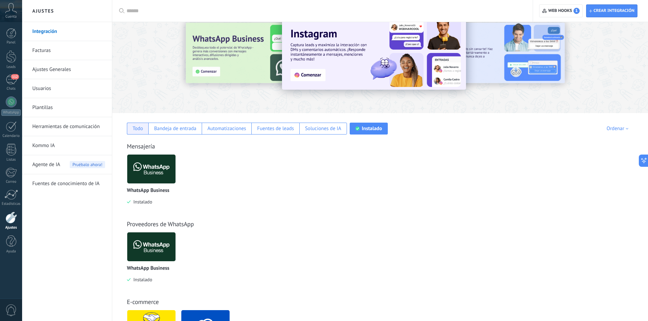
click at [141, 133] on div "Todo" at bounding box center [137, 129] width 21 height 12
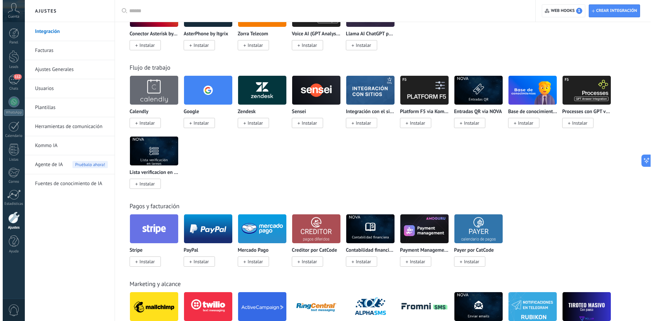
scroll to position [700, 0]
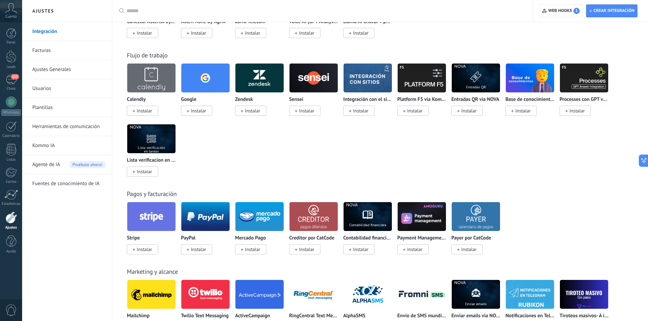
click at [255, 249] on span "Instalar" at bounding box center [252, 250] width 15 height 6
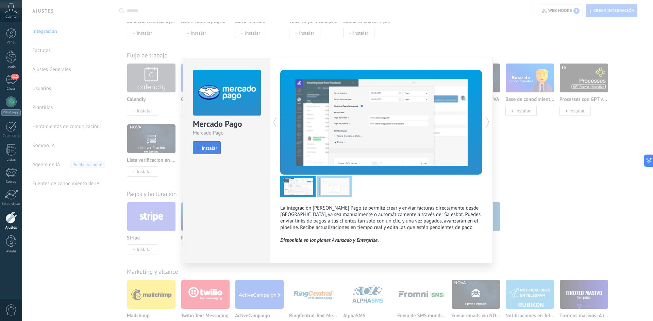
click at [214, 146] on span "Instalar" at bounding box center [209, 148] width 15 height 5
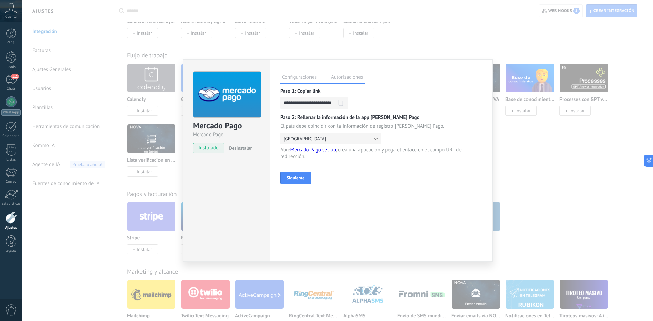
click at [302, 142] on button "[GEOGRAPHIC_DATA]" at bounding box center [330, 139] width 101 height 12
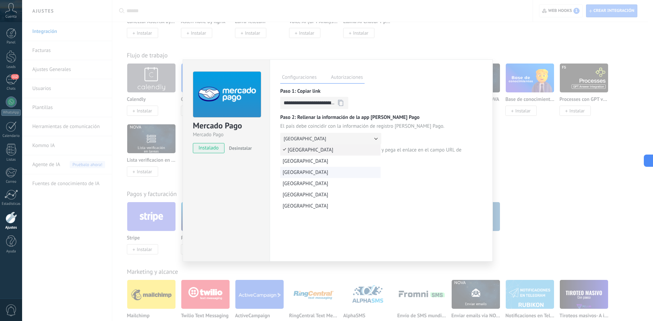
click at [297, 174] on div "**********" at bounding box center [381, 136] width 202 height 96
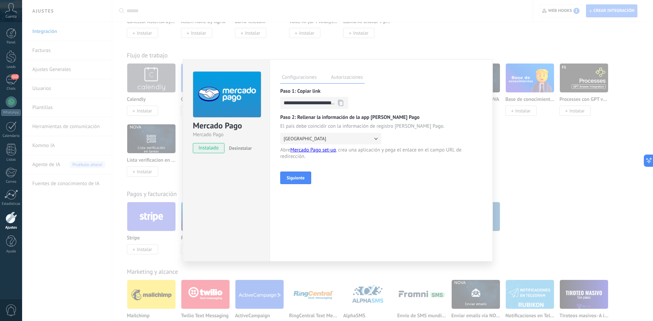
click at [343, 104] on icon at bounding box center [340, 103] width 5 height 6
click at [299, 182] on button "Siguiente" at bounding box center [295, 178] width 31 height 13
